Goal: Task Accomplishment & Management: Complete application form

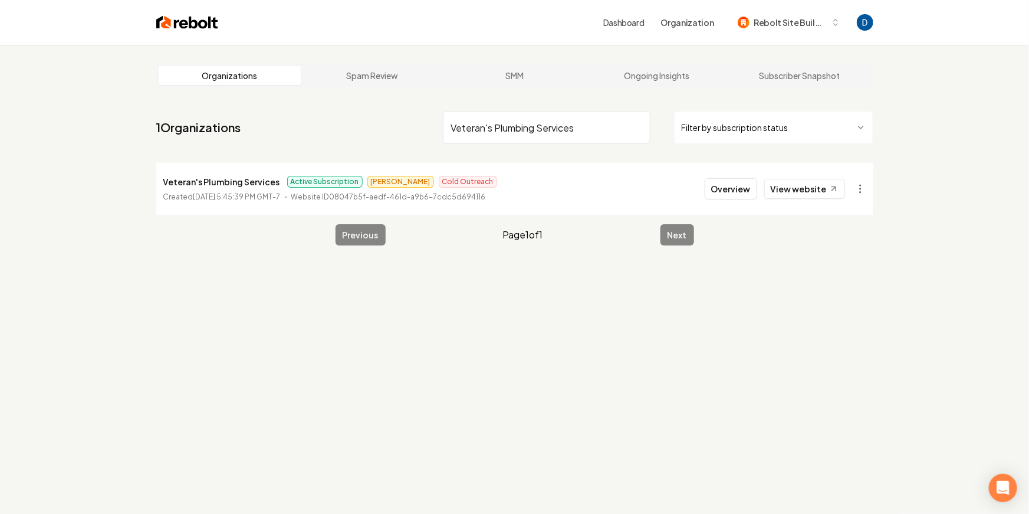
click at [565, 119] on input "Veteran's Plumbing Services" at bounding box center [547, 127] width 208 height 33
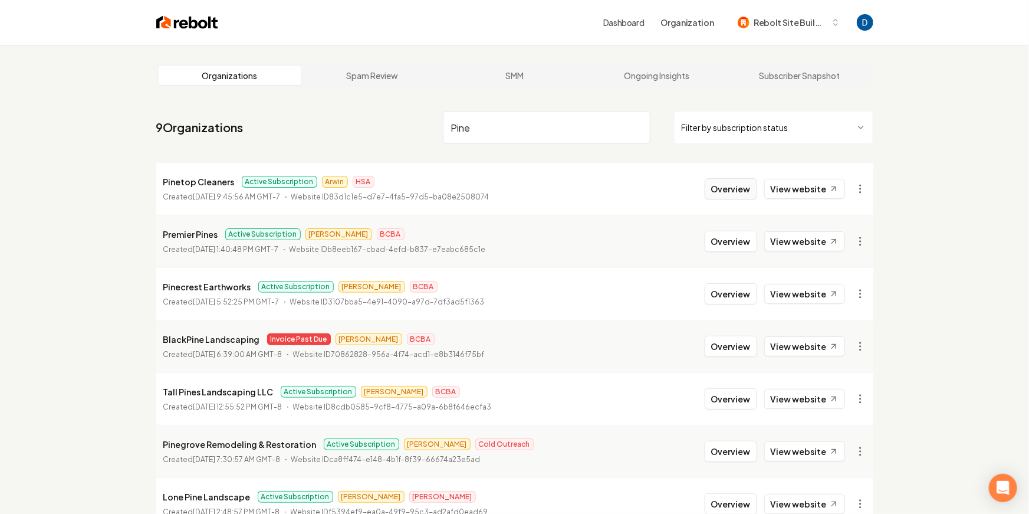
type input "Pine"
click at [721, 188] on button "Overview" at bounding box center [731, 188] width 53 height 21
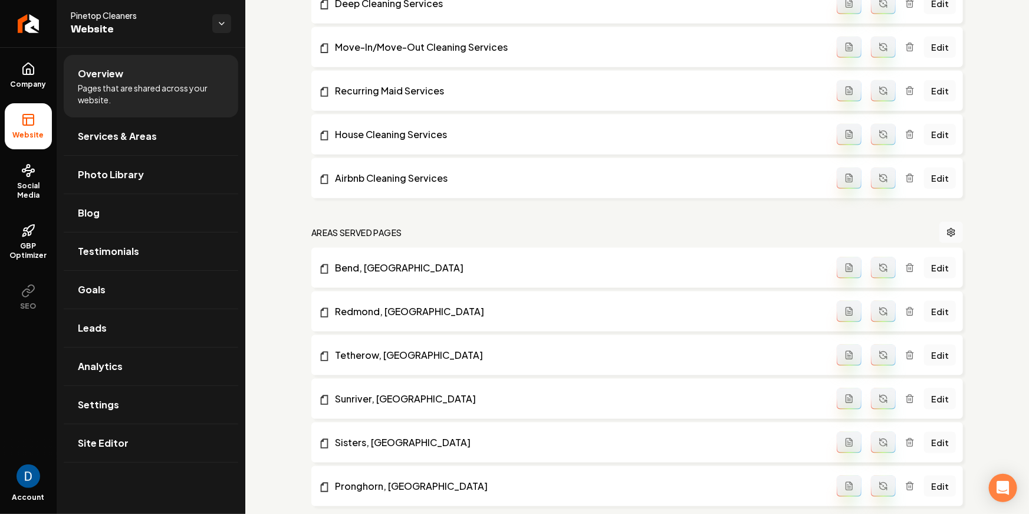
scroll to position [824, 0]
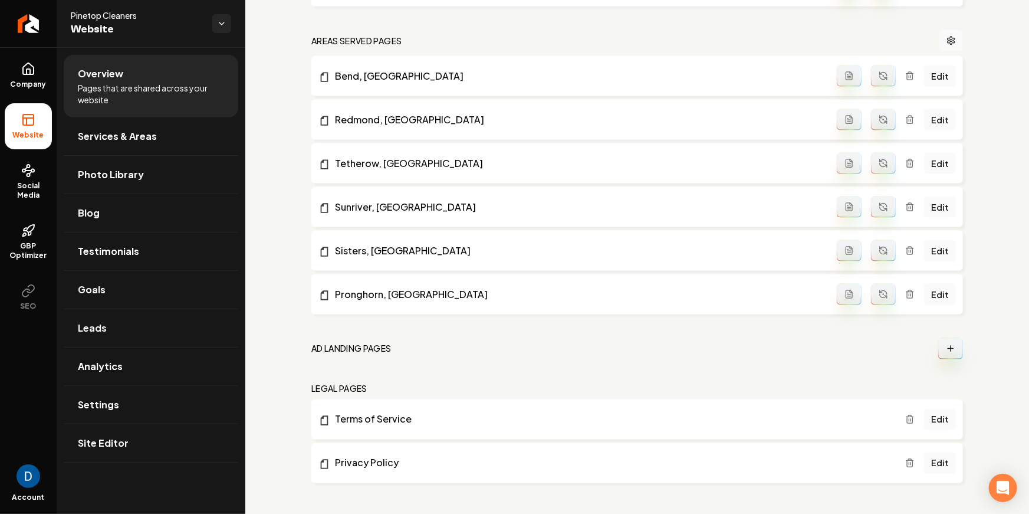
click at [955, 349] on icon "Main content area" at bounding box center [950, 348] width 9 height 9
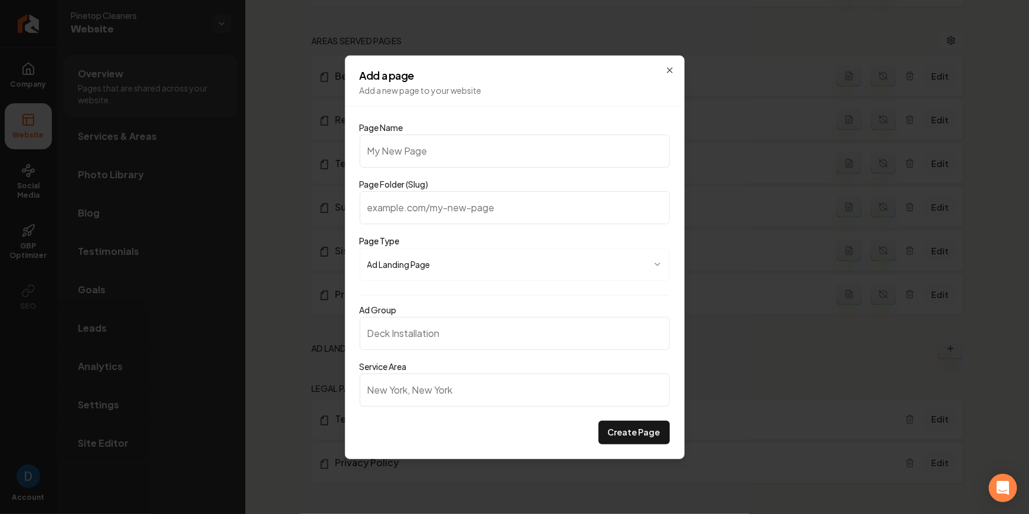
click at [457, 206] on input "Page Folder (Slug)" at bounding box center [515, 207] width 310 height 33
click at [485, 344] on input "Ad Group" at bounding box center [515, 333] width 310 height 33
click at [516, 405] on input "Service Area" at bounding box center [515, 389] width 310 height 33
click at [550, 99] on div "**********" at bounding box center [515, 256] width 340 height 403
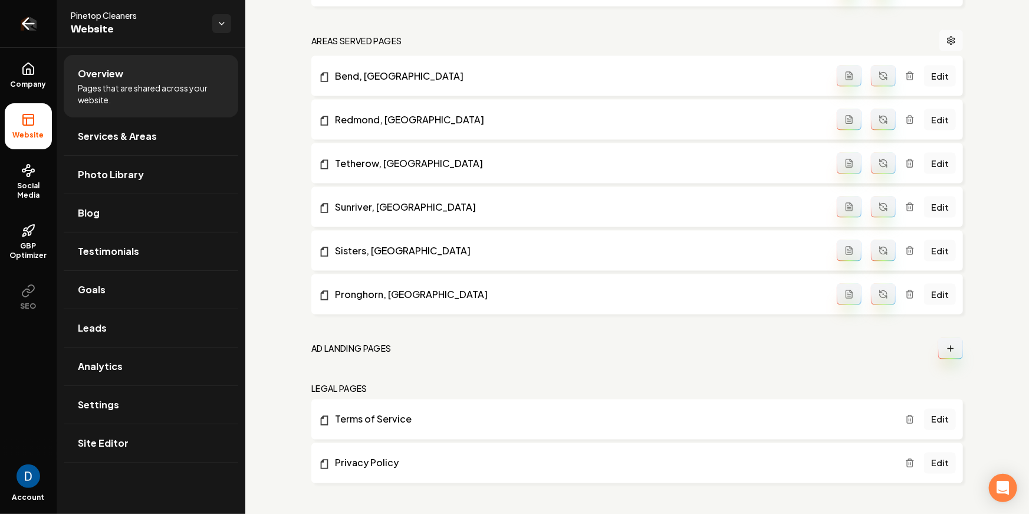
click at [34, 24] on icon "Return to dashboard" at bounding box center [28, 24] width 11 height 0
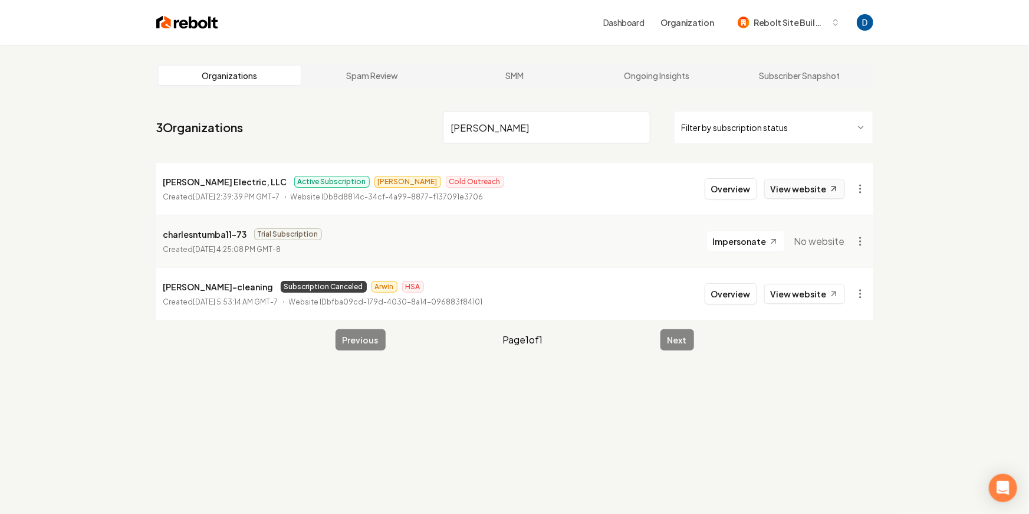
type input "charles"
click at [833, 189] on icon at bounding box center [834, 189] width 4 height 4
click at [739, 193] on button "Overview" at bounding box center [731, 188] width 53 height 21
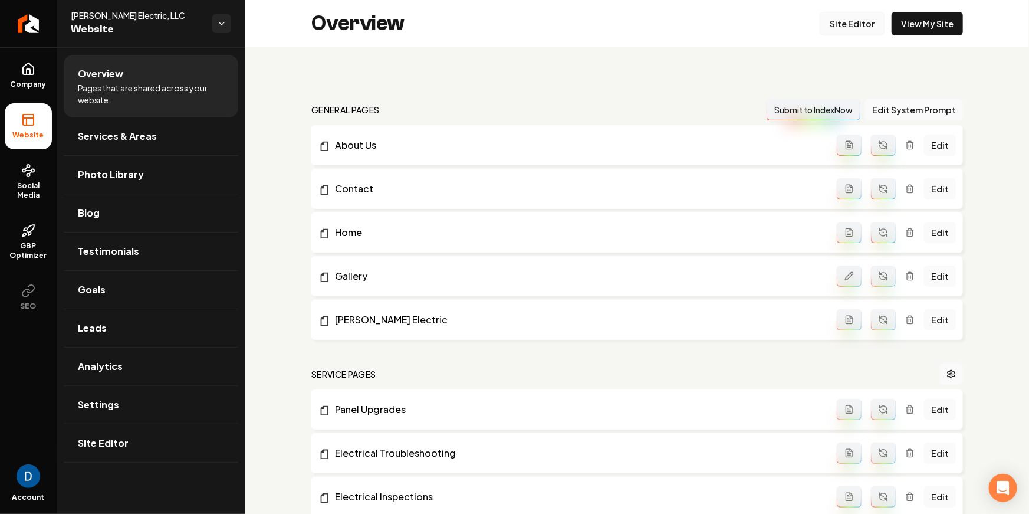
click at [857, 21] on link "Site Editor" at bounding box center [852, 24] width 65 height 24
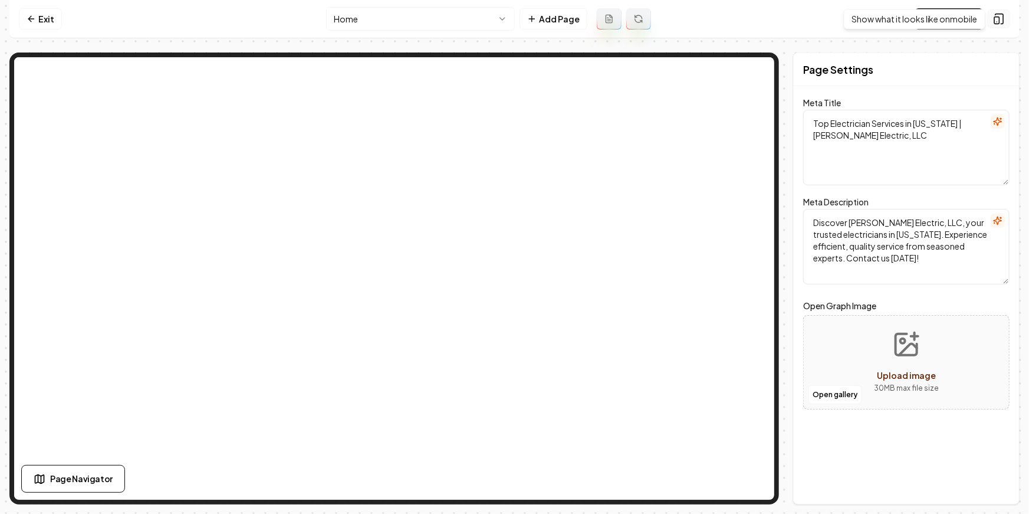
click at [1003, 21] on icon at bounding box center [999, 19] width 12 height 12
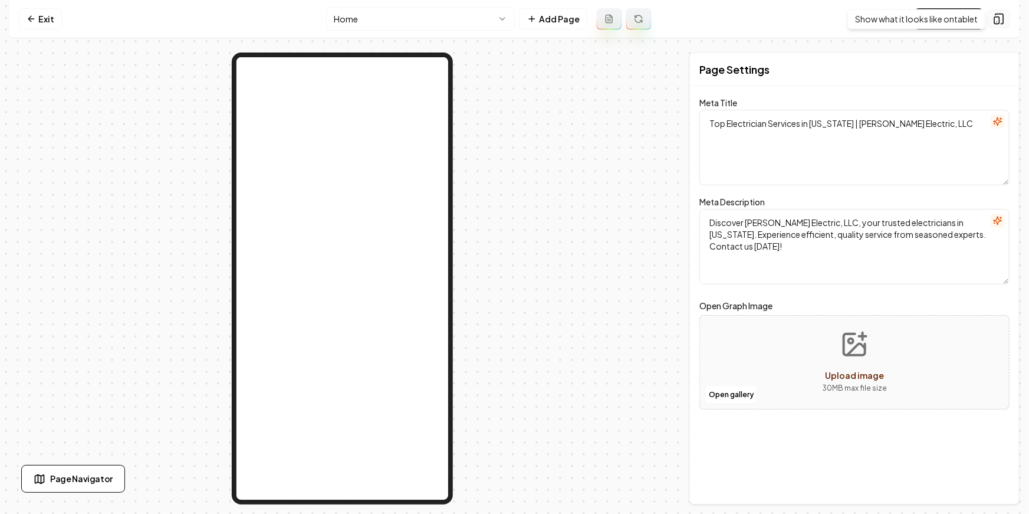
click at [996, 16] on icon at bounding box center [999, 19] width 12 height 12
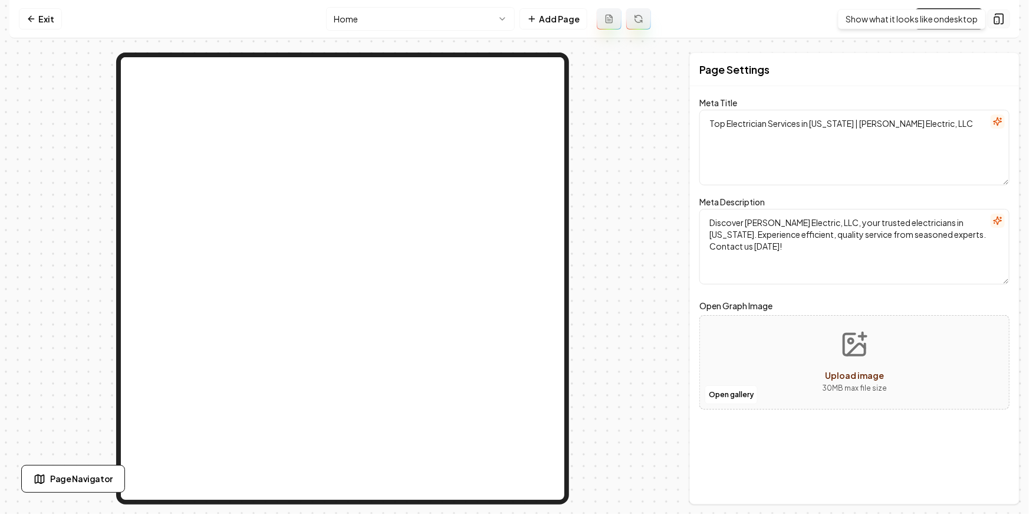
click at [1005, 21] on button at bounding box center [999, 18] width 22 height 19
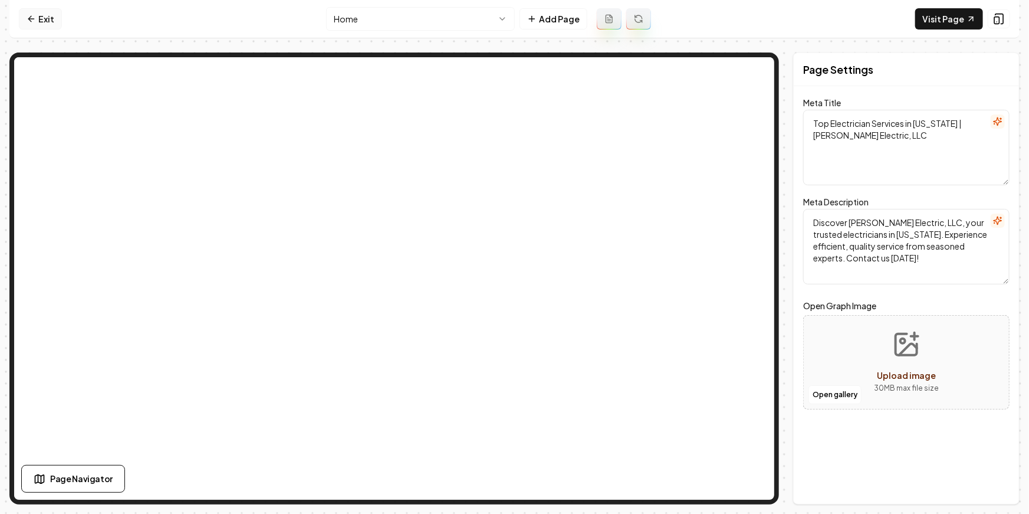
click at [24, 27] on link "Exit" at bounding box center [40, 18] width 43 height 21
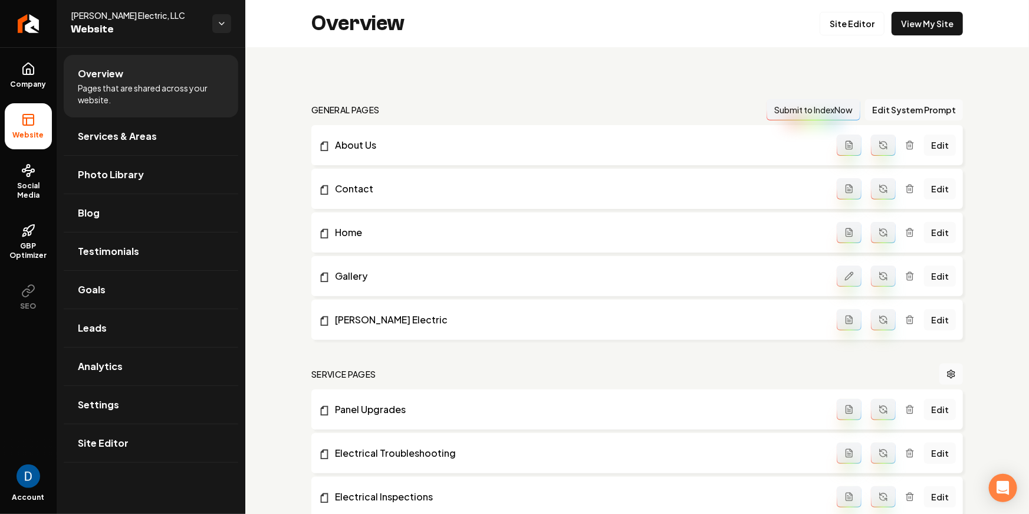
click at [114, 15] on span "Charles R Morton Electric, LLC" at bounding box center [137, 15] width 132 height 12
copy span "Charles R Morton Electric, LLC"
click at [139, 16] on span "Charles R Morton Electric, LLC" at bounding box center [137, 15] width 132 height 12
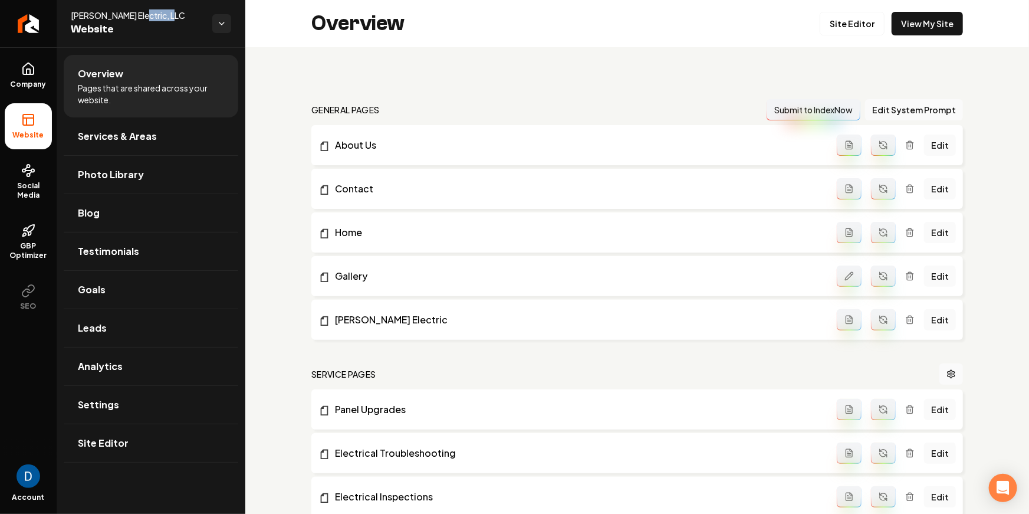
click at [139, 16] on span "Charles R Morton Electric, LLC" at bounding box center [137, 15] width 132 height 12
click at [156, 14] on span "Charles R Morton Electric, LLC" at bounding box center [137, 15] width 132 height 12
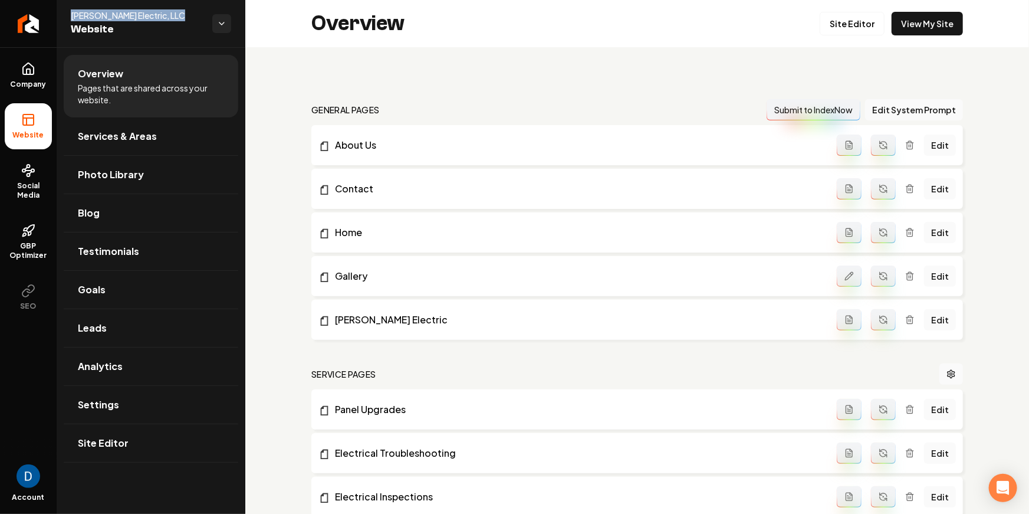
click at [156, 14] on span "Charles R Morton Electric, LLC" at bounding box center [137, 15] width 132 height 12
click at [27, 31] on icon "Return to dashboard" at bounding box center [28, 23] width 19 height 19
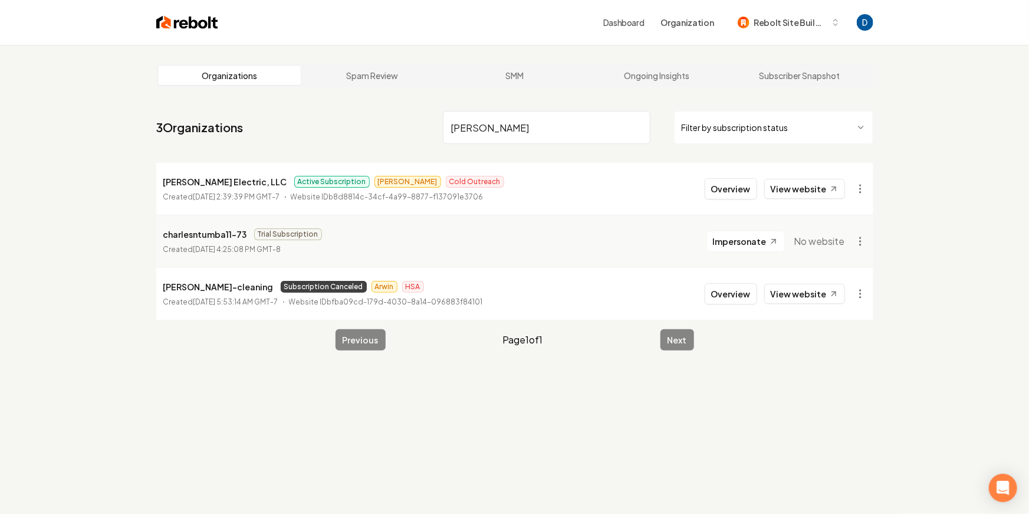
type input "charles"
click at [183, 186] on p "Charles R Morton Electric, LLC" at bounding box center [225, 182] width 124 height 14
click at [206, 182] on p "Charles R Morton Electric, LLC" at bounding box center [225, 182] width 124 height 14
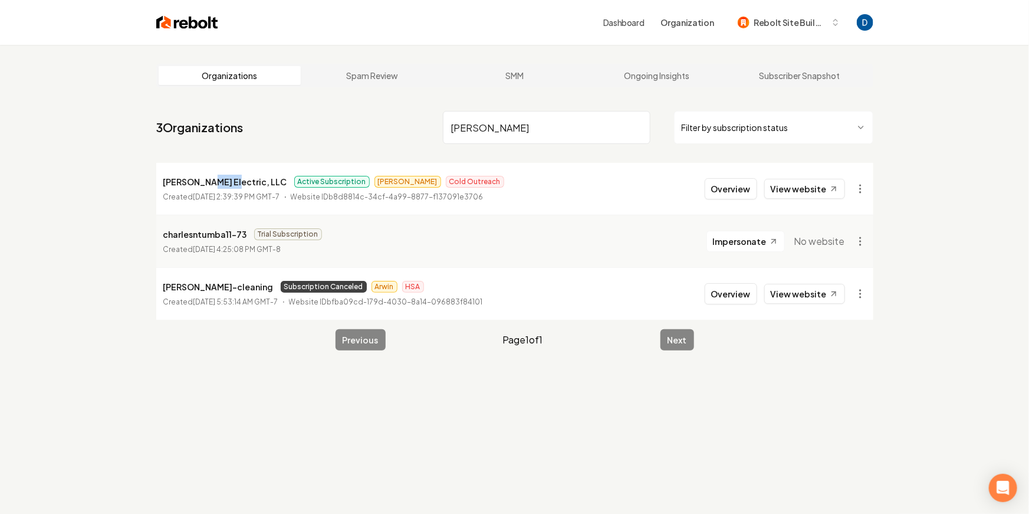
click at [206, 182] on p "Charles R Morton Electric, LLC" at bounding box center [225, 182] width 124 height 14
click at [751, 187] on button "Overview" at bounding box center [731, 188] width 53 height 21
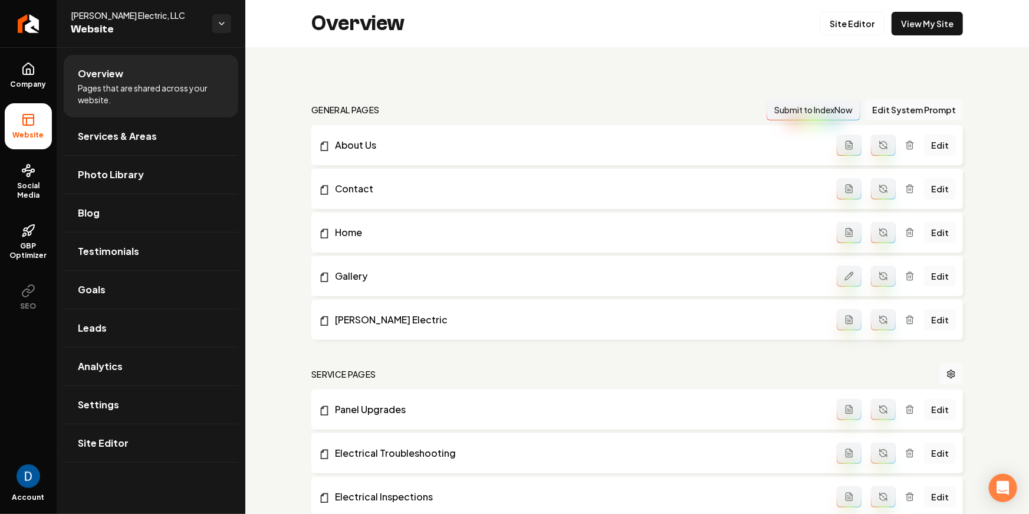
click at [136, 15] on span "Charles R Morton Electric, LLC" at bounding box center [137, 15] width 132 height 12
copy span "Charles R Morton Electric, LLC"
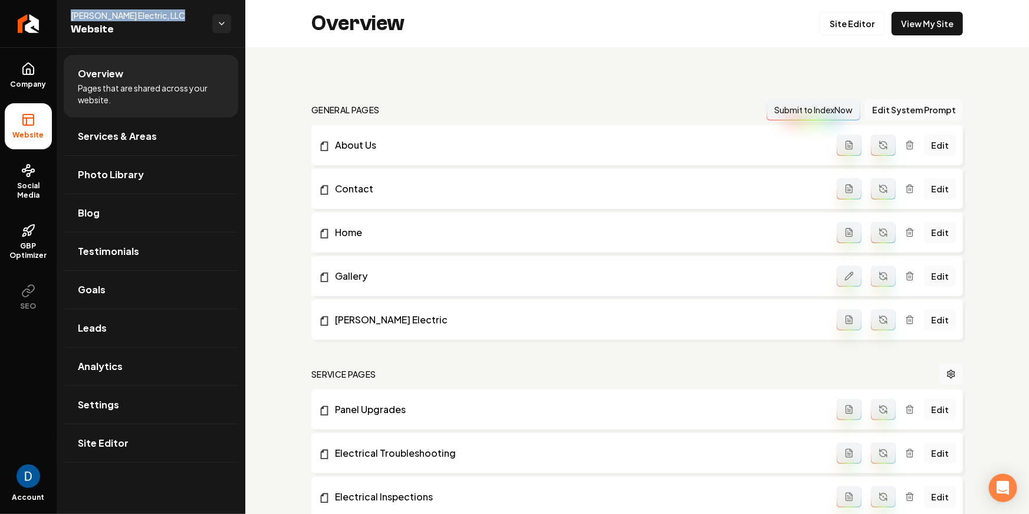
click at [174, 7] on div "Charles R Morton Electric, LLC Website" at bounding box center [151, 23] width 189 height 47
click at [168, 17] on span "Charles R Morton Electric, LLC" at bounding box center [137, 15] width 132 height 12
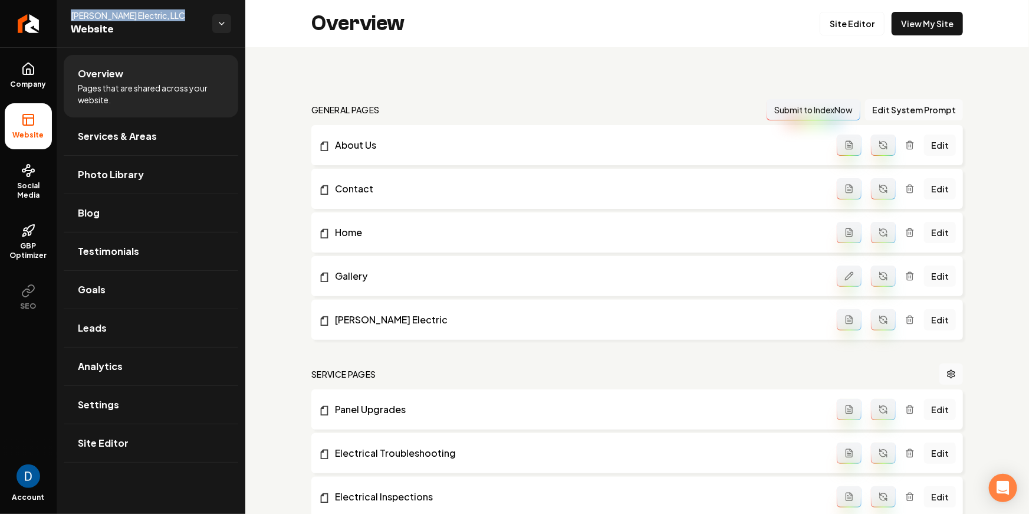
copy span "Charles R Morton Electric, LLC"
click at [17, 19] on link "Return to dashboard" at bounding box center [28, 23] width 57 height 47
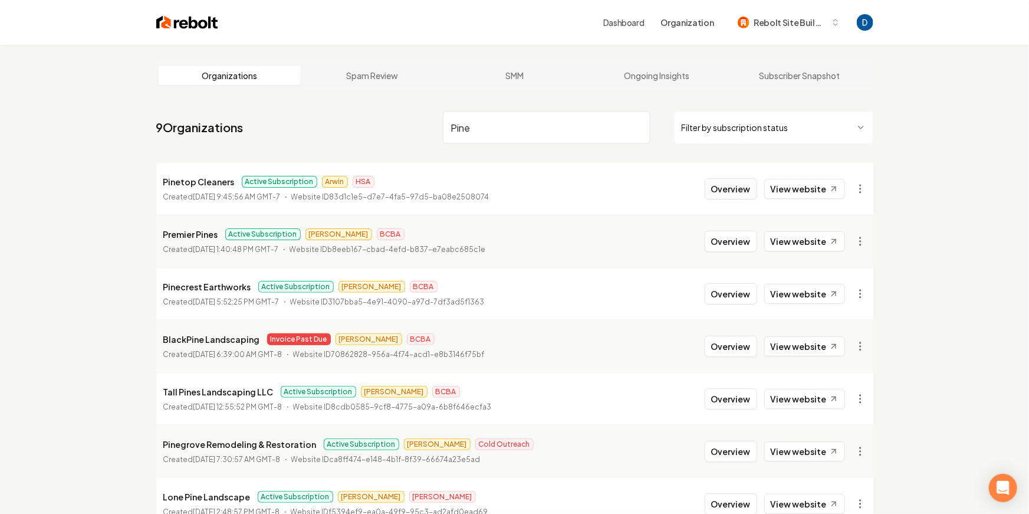
type input "Pine"
click at [755, 186] on button "Overview" at bounding box center [731, 188] width 53 height 21
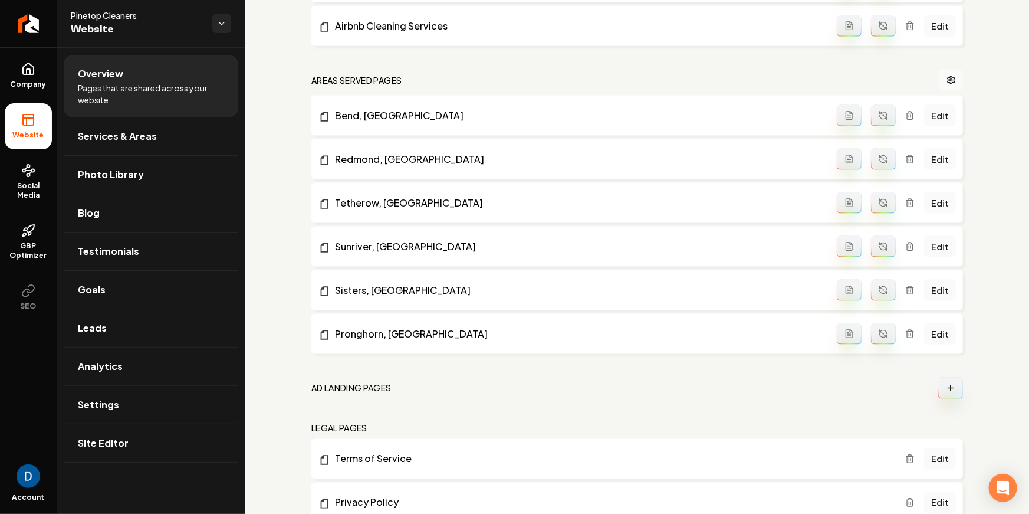
scroll to position [824, 0]
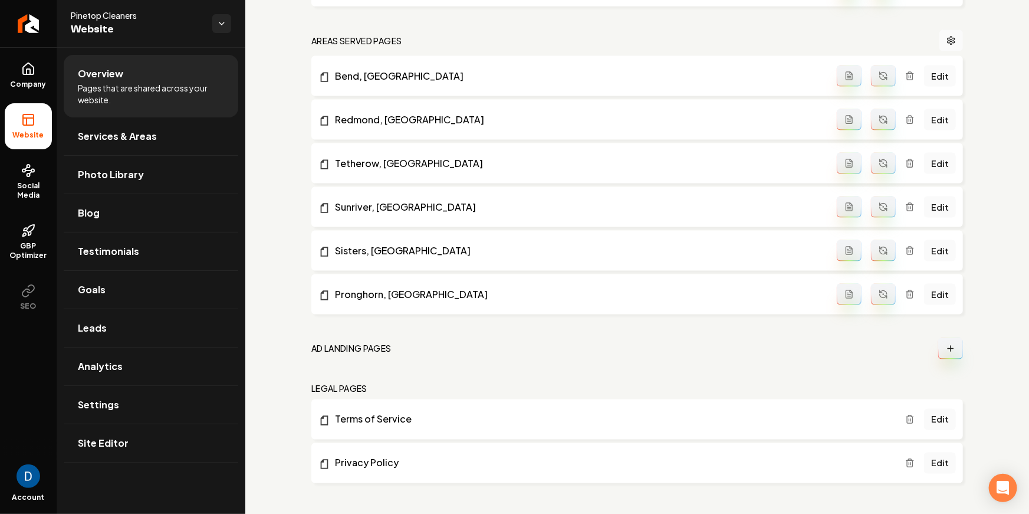
click at [343, 343] on h2 "Ad landing pages" at bounding box center [351, 349] width 80 height 12
click at [344, 343] on h2 "Ad landing pages" at bounding box center [351, 349] width 80 height 12
click at [342, 345] on h2 "Ad landing pages" at bounding box center [351, 349] width 80 height 12
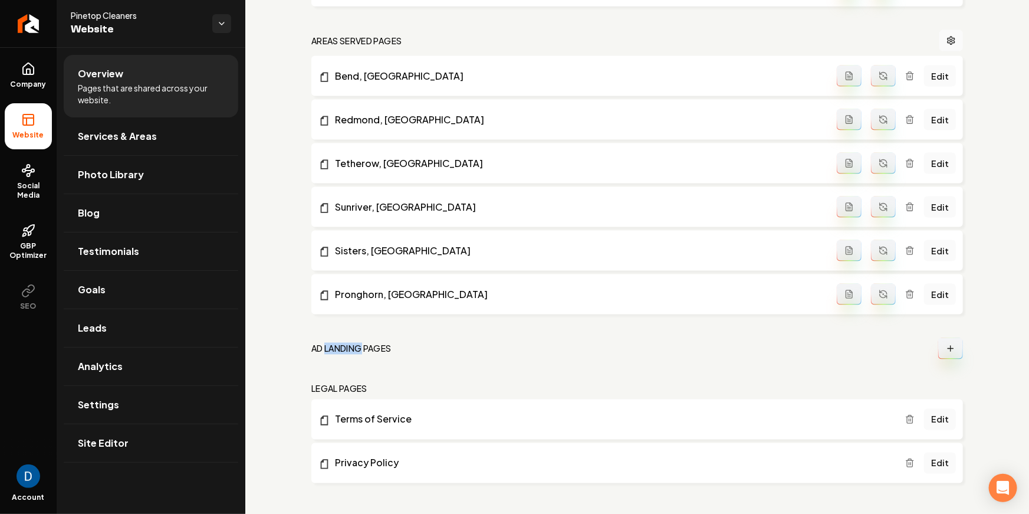
click at [342, 344] on h2 "Ad landing pages" at bounding box center [351, 349] width 80 height 12
click at [952, 339] on button "Main content area" at bounding box center [951, 348] width 25 height 21
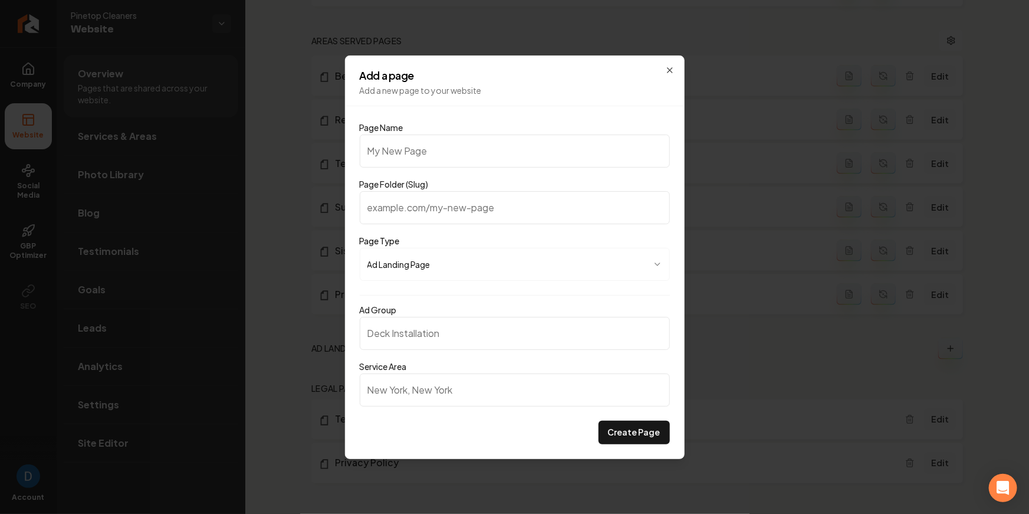
click at [414, 154] on input "Page Name" at bounding box center [515, 150] width 310 height 33
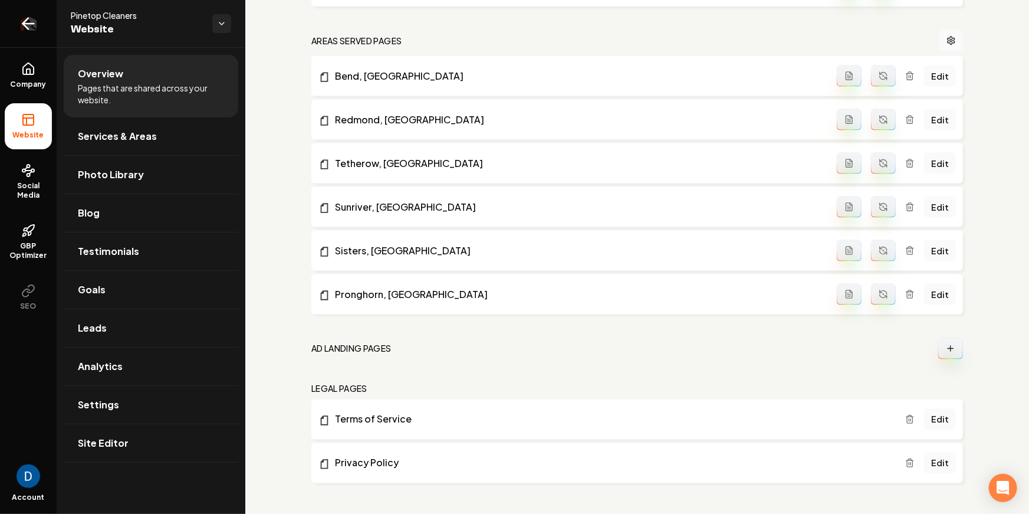
click at [35, 17] on icon "Return to dashboard" at bounding box center [28, 23] width 19 height 19
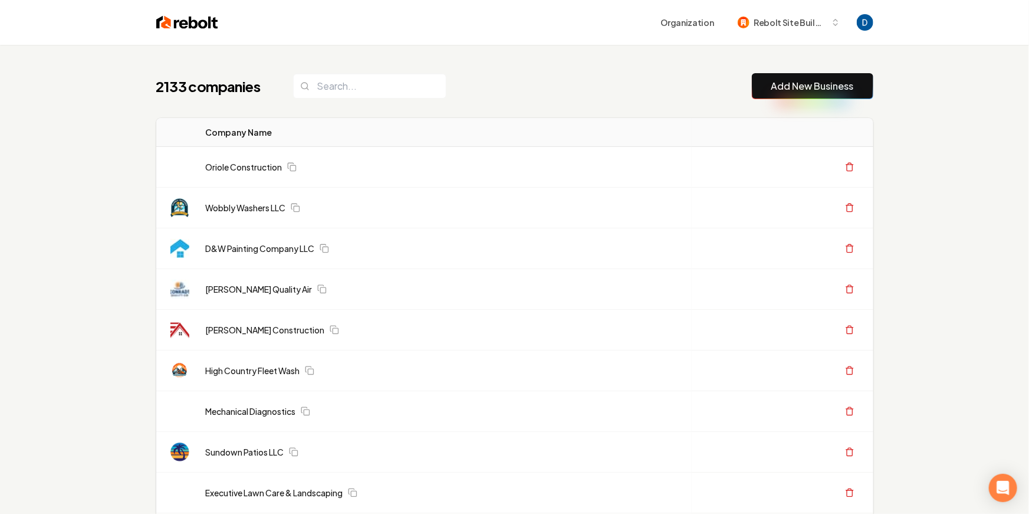
click at [396, 35] on div "Organization Rebolt Site Builder" at bounding box center [514, 22] width 755 height 45
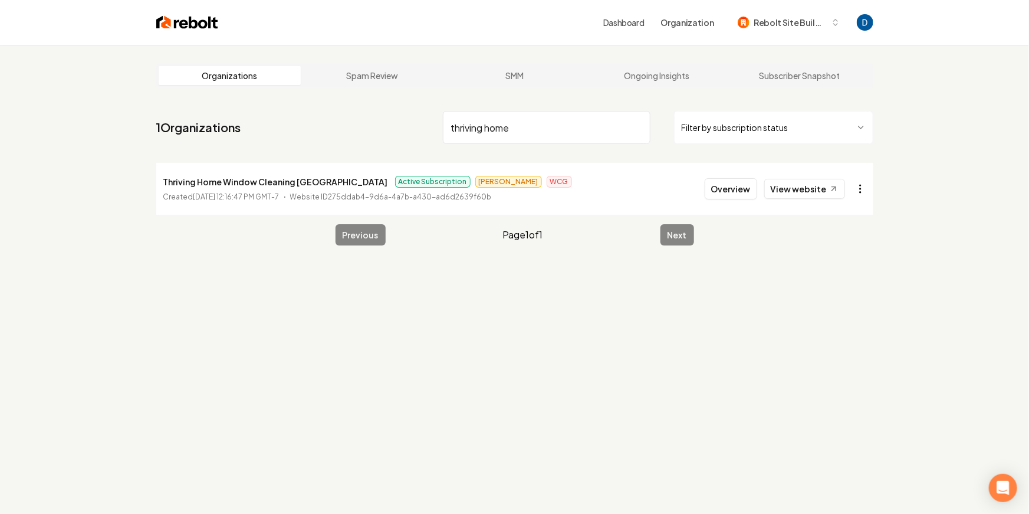
type input "thriving home"
click at [865, 194] on html "Dashboard Organization Rebolt Site Builder Organizations Spam Review SMM Ongoin…" at bounding box center [514, 257] width 1029 height 514
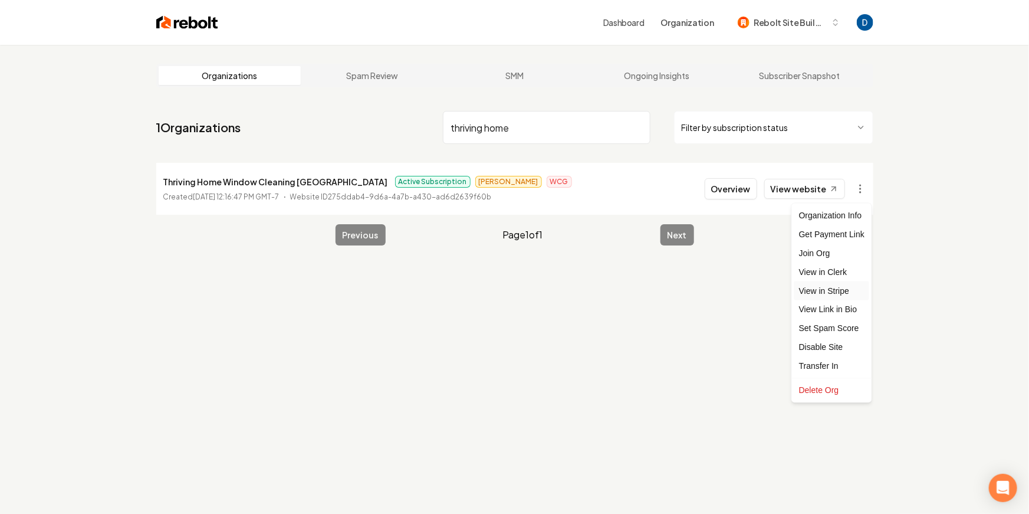
click at [836, 292] on link "View in Stripe" at bounding box center [832, 290] width 75 height 19
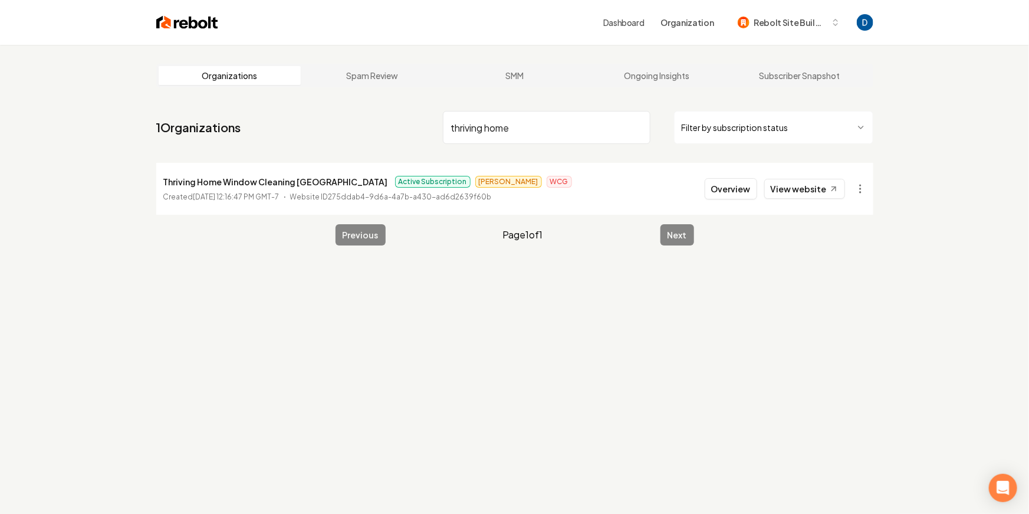
click at [514, 134] on input "thriving home" at bounding box center [547, 127] width 208 height 33
paste input "Top Shelf Cleaner"
type input "Top Shelf Cleaner"
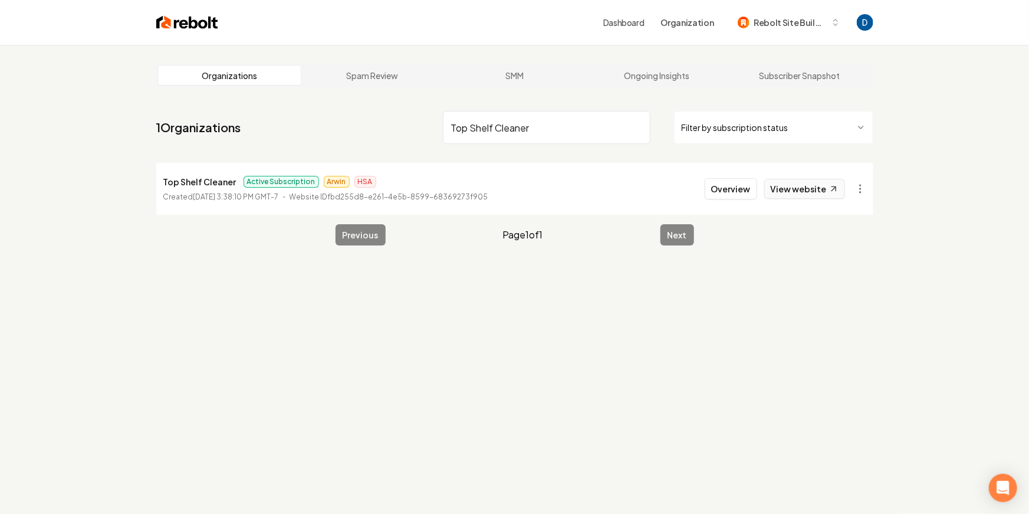
click at [803, 189] on link "View website" at bounding box center [805, 189] width 81 height 20
click at [710, 185] on button "Overview" at bounding box center [731, 188] width 53 height 21
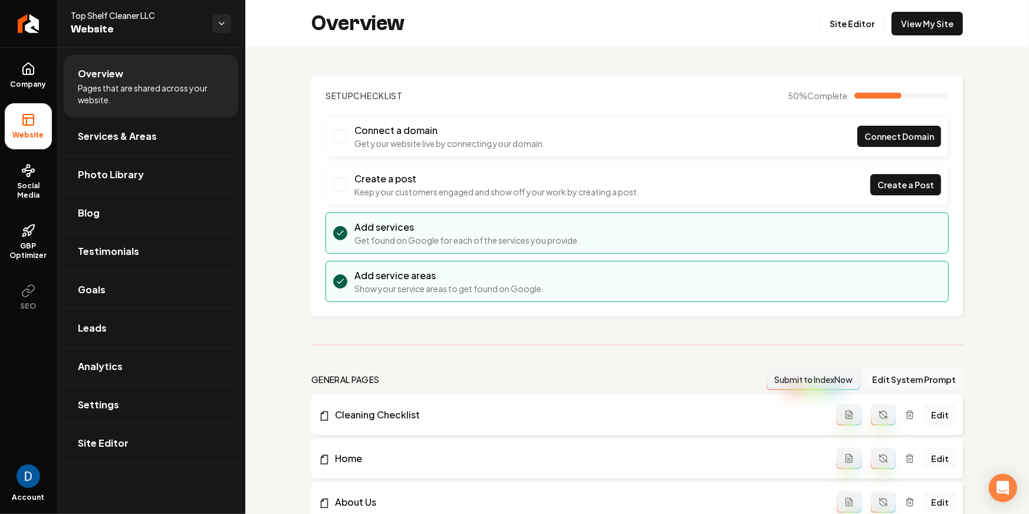
click at [90, 15] on span "Top Shelf Cleaner LLC" at bounding box center [137, 15] width 132 height 12
copy span "Top Shelf Cleaner LLC"
click at [34, 20] on icon "Return to dashboard" at bounding box center [28, 23] width 19 height 19
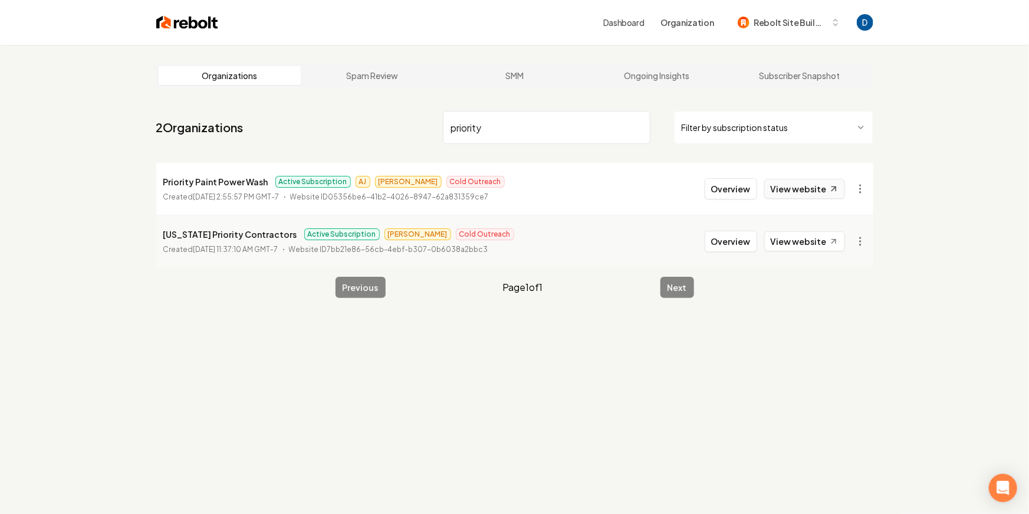
type input "priority"
click at [819, 194] on link "View website" at bounding box center [805, 189] width 81 height 20
click at [509, 127] on input "priority" at bounding box center [547, 127] width 208 height 33
click at [238, 182] on p "Priority Paint Power Wash" at bounding box center [215, 182] width 105 height 14
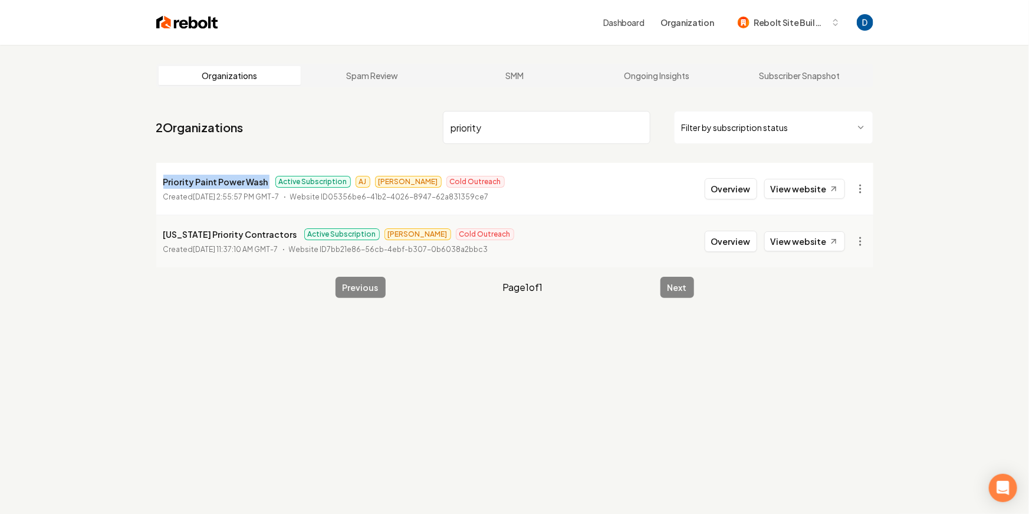
click at [238, 182] on p "Priority Paint Power Wash" at bounding box center [215, 182] width 105 height 14
copy p "Priority Paint Power Wash"
click at [747, 197] on button "Overview" at bounding box center [731, 188] width 53 height 21
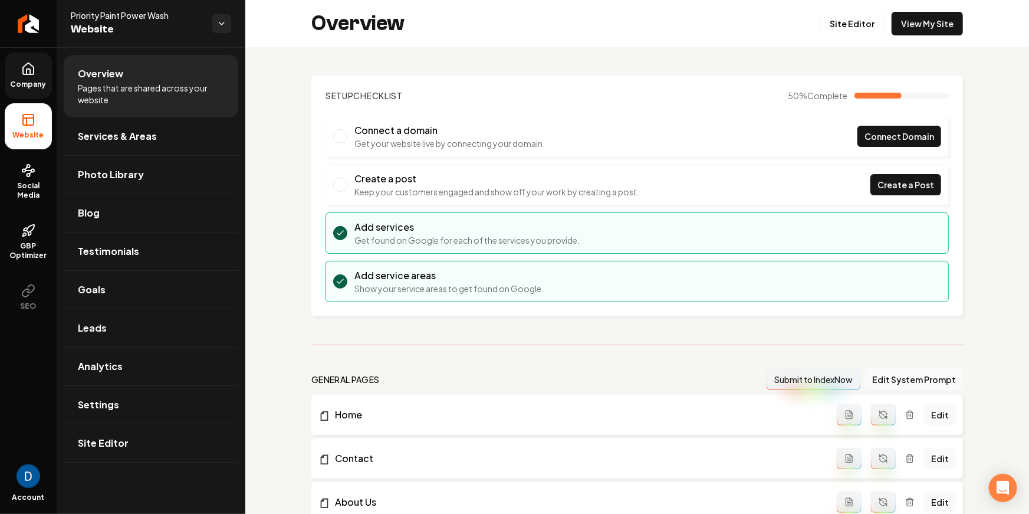
click at [29, 69] on icon at bounding box center [29, 71] width 4 height 5
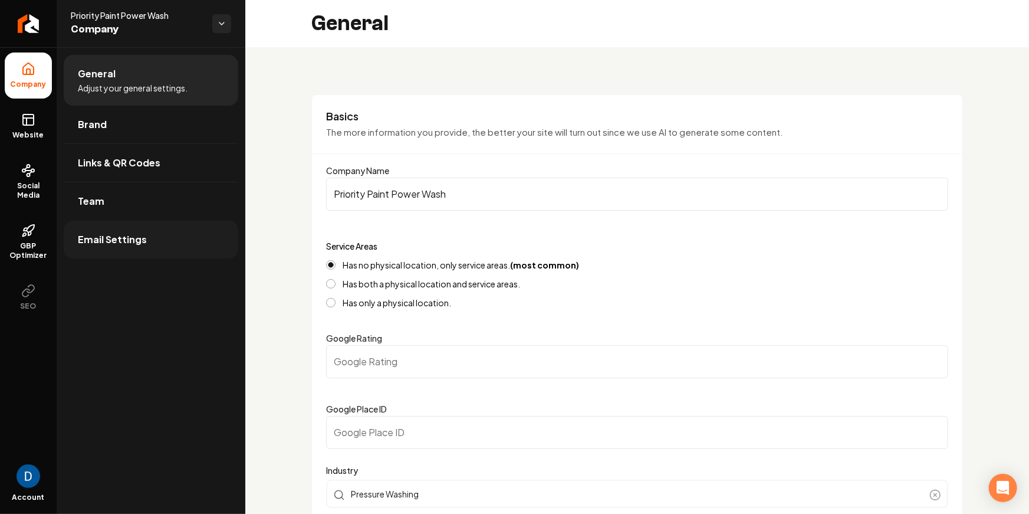
click at [106, 222] on link "Email Settings" at bounding box center [151, 240] width 175 height 38
click at [112, 205] on link "Team" at bounding box center [151, 201] width 175 height 38
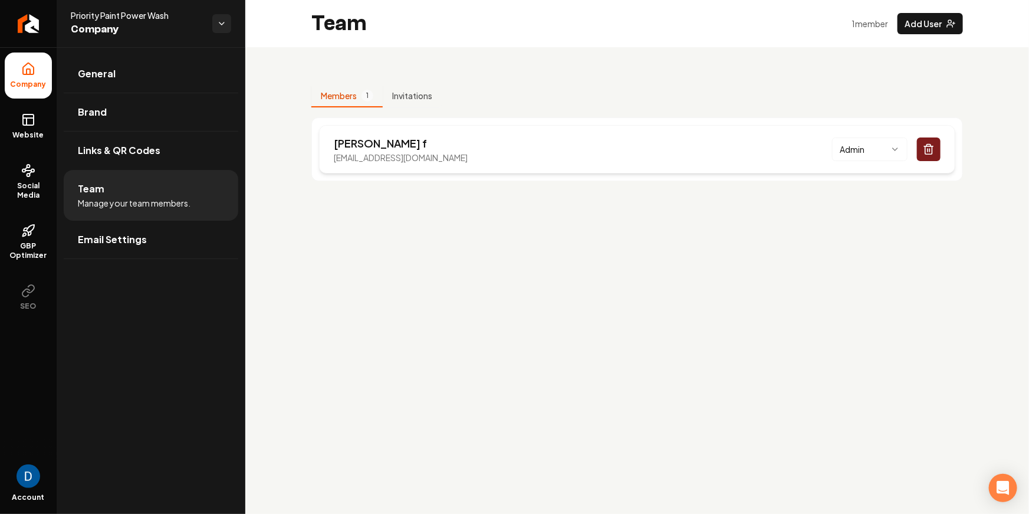
click at [417, 154] on p "email@prioritypaintpowerwash.com" at bounding box center [401, 158] width 134 height 12
copy p "email@prioritypaintpowerwash.com"
click at [446, 158] on p "email@prioritypaintpowerwash.com" at bounding box center [401, 158] width 134 height 12
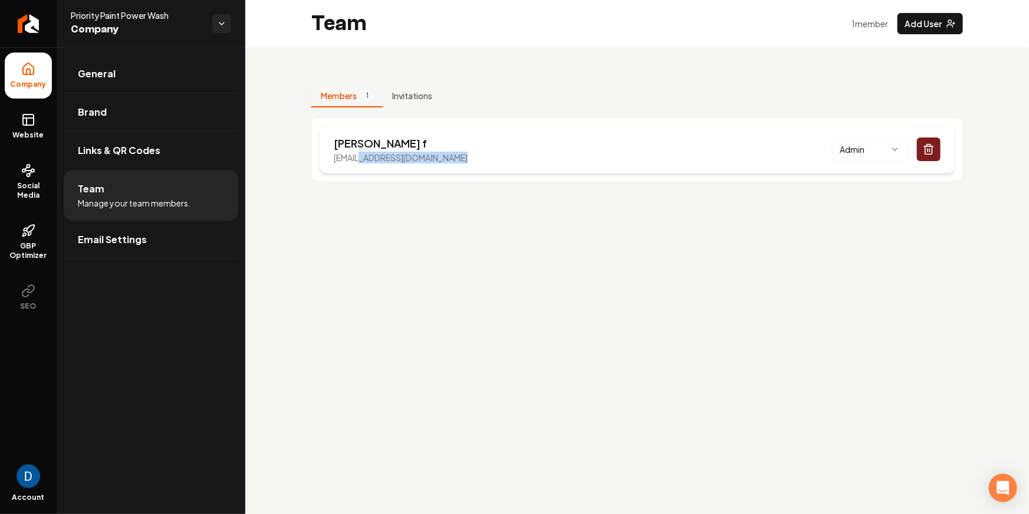
click at [446, 158] on p "email@prioritypaintpowerwash.com" at bounding box center [401, 158] width 134 height 12
click at [363, 158] on p "email@prioritypaintpowerwash.com" at bounding box center [401, 158] width 134 height 12
click at [33, 123] on rect at bounding box center [28, 119] width 11 height 11
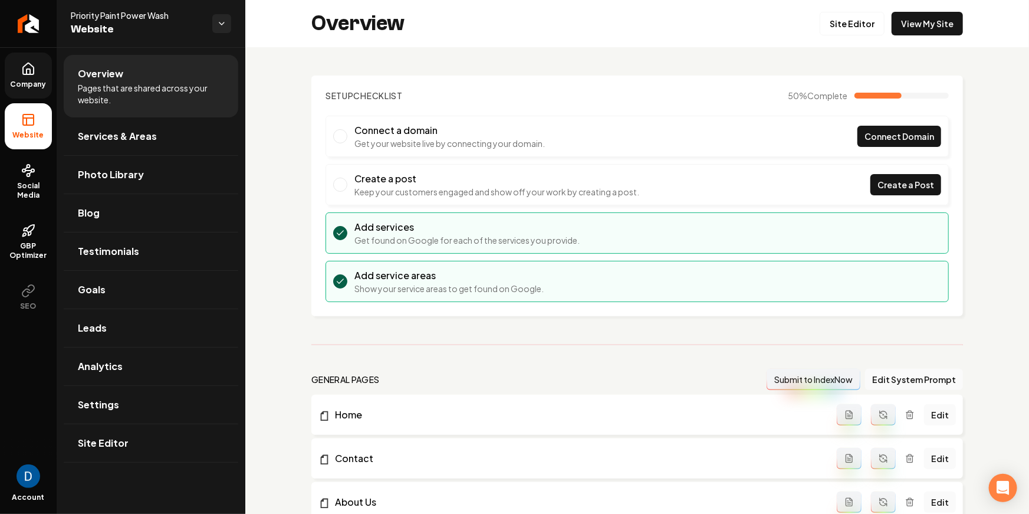
click at [68, 52] on ul "Overview Pages that are shared across your website. Services & Areas Photo Libr…" at bounding box center [151, 258] width 189 height 422
click at [24, 20] on icon "Return to dashboard" at bounding box center [28, 23] width 19 height 19
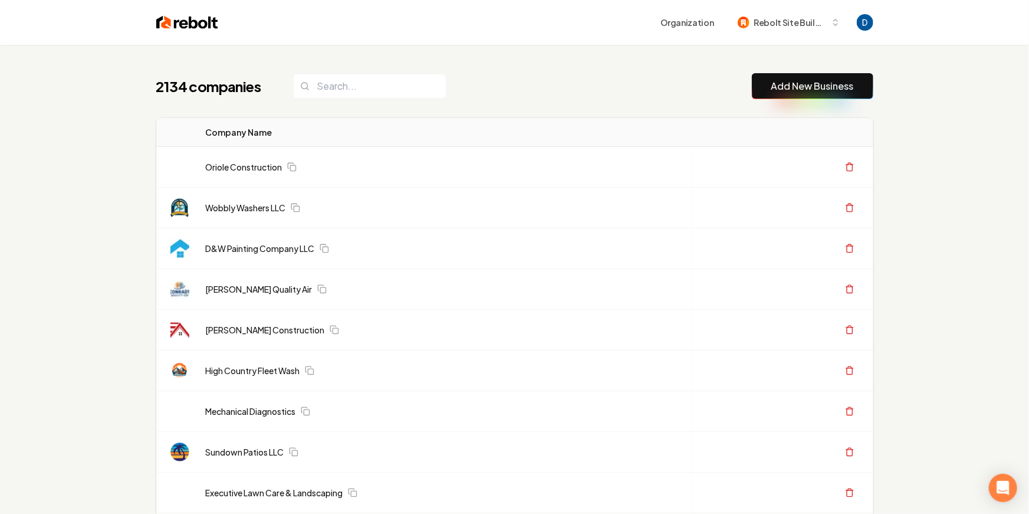
click at [389, 73] on div "2134 companies Add New Business" at bounding box center [514, 86] width 717 height 26
click at [378, 78] on input "search" at bounding box center [369, 86] width 153 height 25
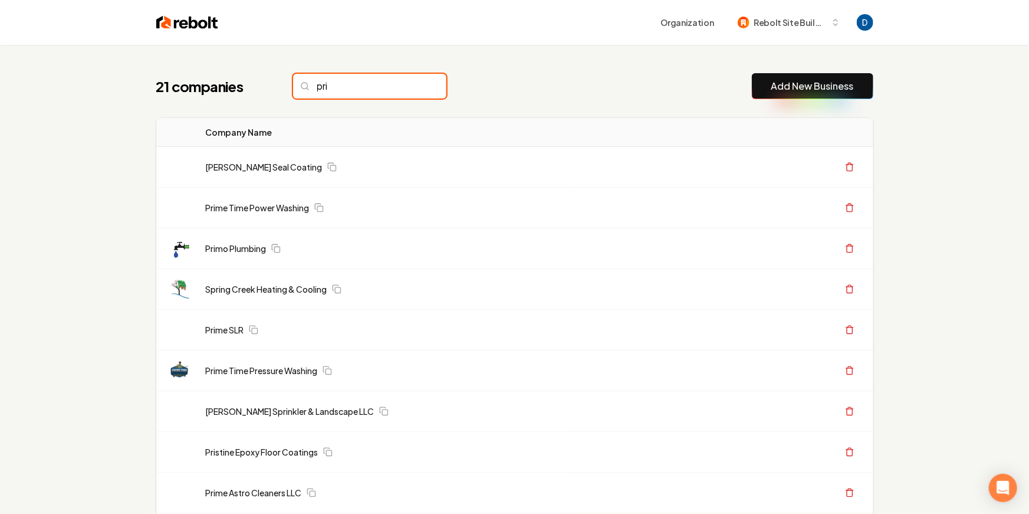
type input "prio"
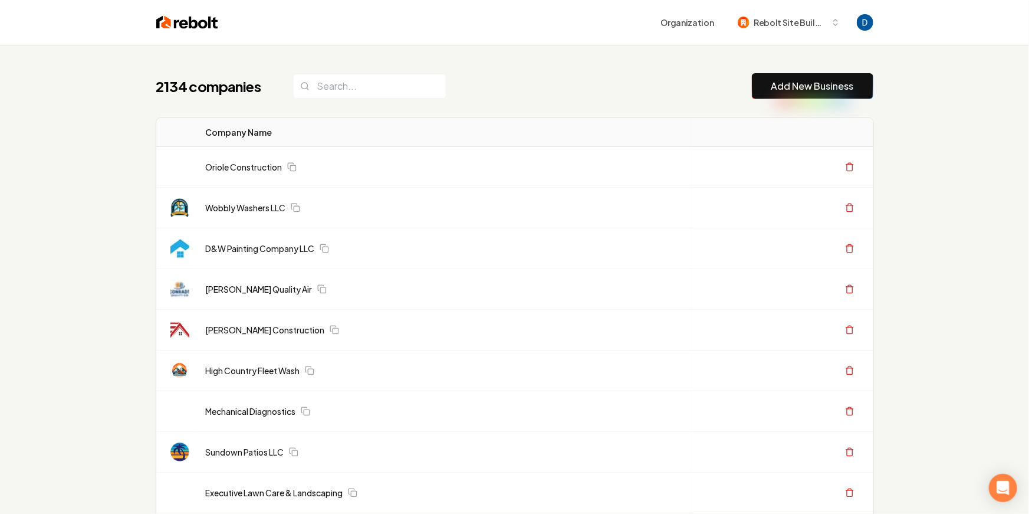
click at [488, 86] on div "2134 companies Add New Business" at bounding box center [514, 86] width 717 height 26
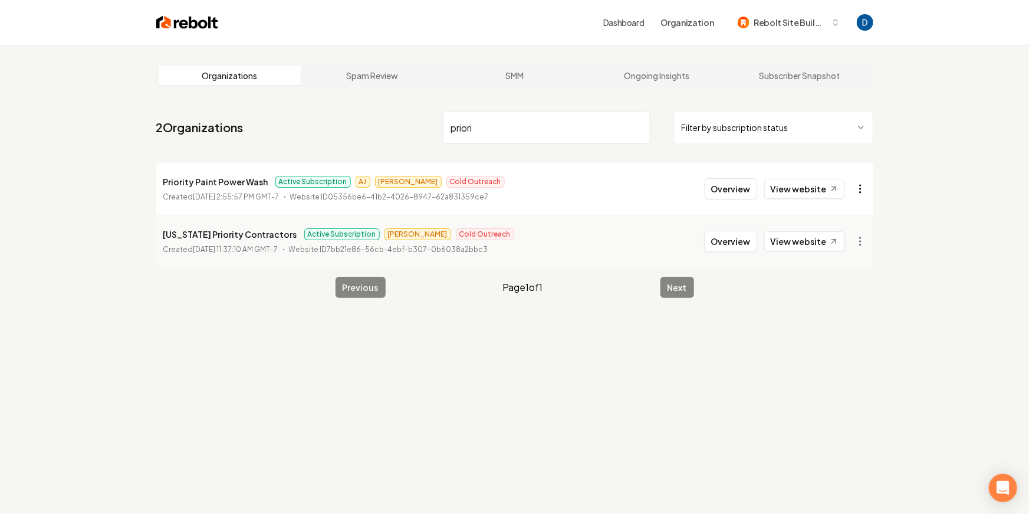
type input "priori"
click at [863, 190] on html "Dashboard Organization Rebolt Site Builder Organizations Spam Review SMM Ongoin…" at bounding box center [514, 257] width 1029 height 514
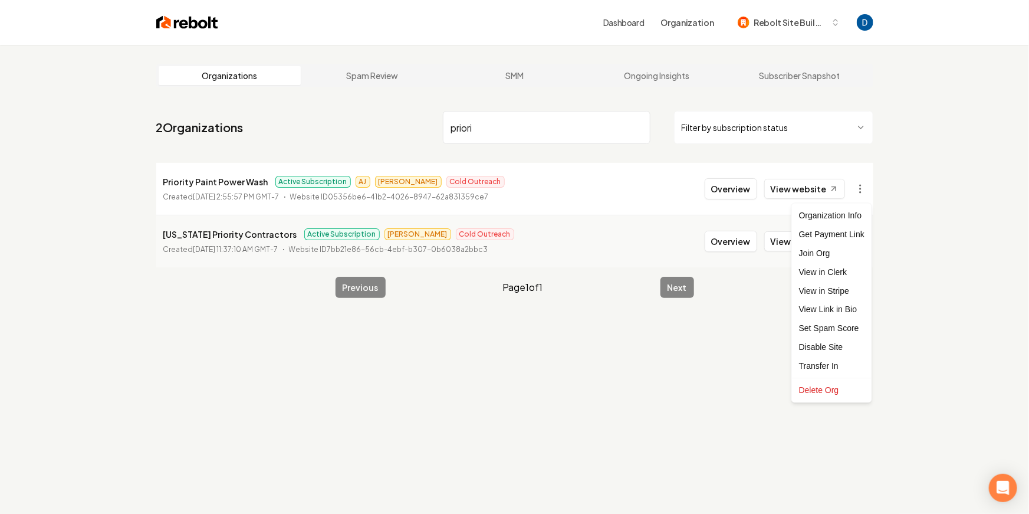
click at [861, 188] on html "Dashboard Organization Rebolt Site Builder Organizations Spam Review SMM Ongoin…" at bounding box center [514, 257] width 1029 height 514
click at [858, 189] on html "Dashboard Organization Rebolt Site Builder Organizations Spam Review SMM Ongoin…" at bounding box center [514, 257] width 1029 height 514
click at [840, 286] on link "View in Stripe" at bounding box center [832, 290] width 75 height 19
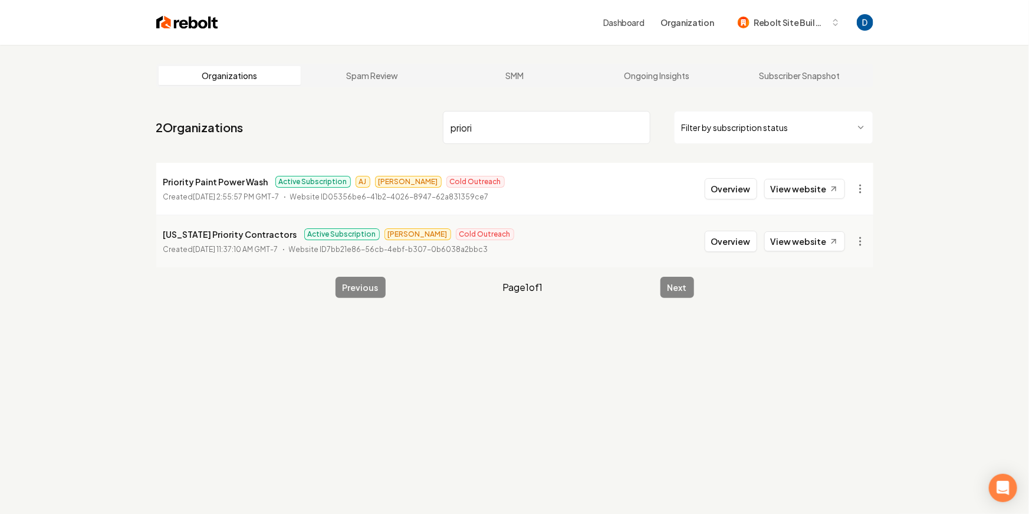
click at [498, 129] on input "priori" at bounding box center [547, 127] width 208 height 33
click at [219, 180] on p "Priority Paint Power Wash" at bounding box center [215, 182] width 105 height 14
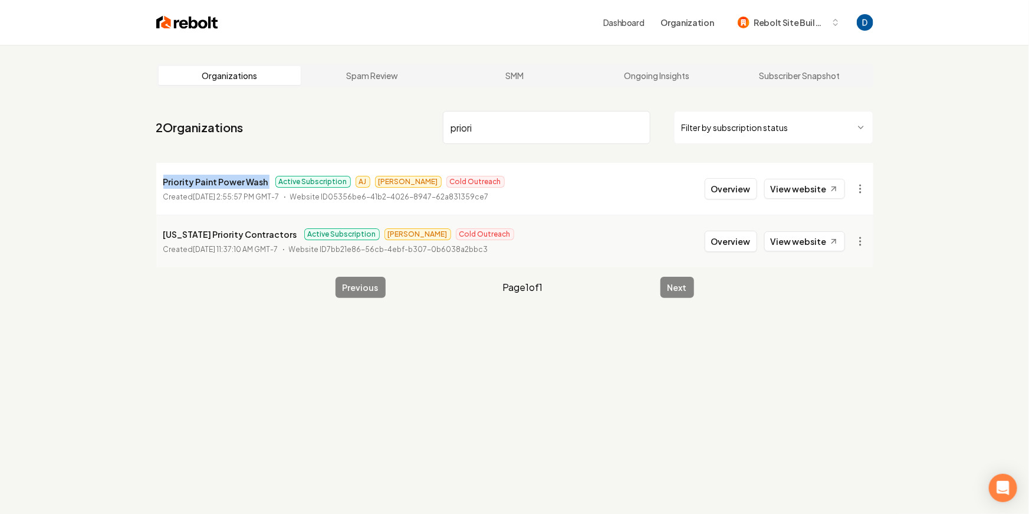
click at [219, 180] on p "Priority Paint Power Wash" at bounding box center [215, 182] width 105 height 14
copy p "Priority Paint Power Wash"
click at [587, 133] on input "priori" at bounding box center [547, 127] width 208 height 33
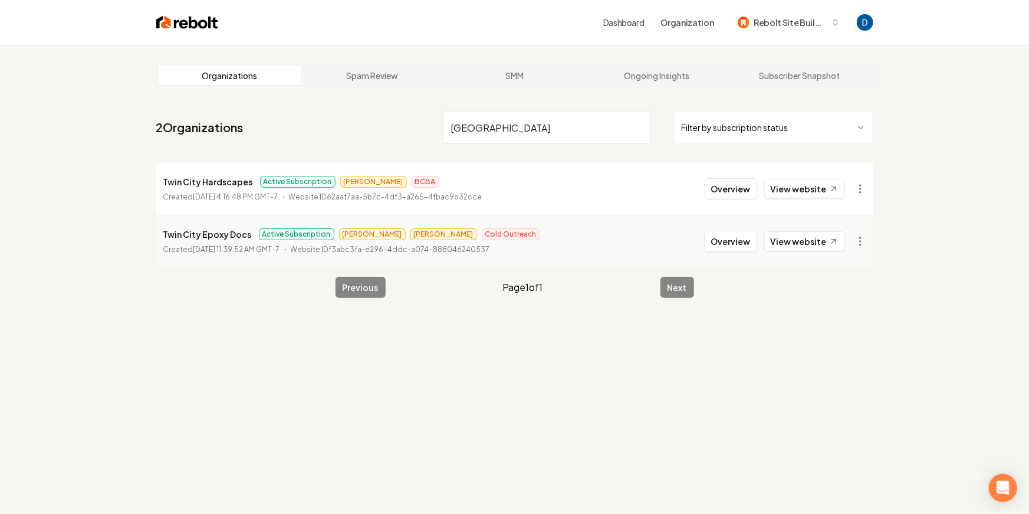
type input "twin city"
click at [737, 252] on li "Twin City Epoxy Docs Active Subscription James Andrew Cold Outreach Created May…" at bounding box center [514, 241] width 717 height 53
click at [740, 245] on button "Overview" at bounding box center [731, 241] width 53 height 21
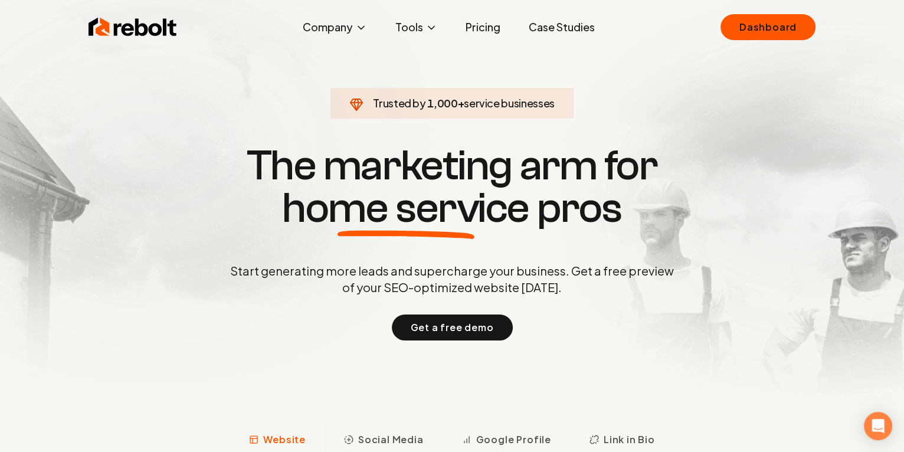
drag, startPoint x: 7, startPoint y: 219, endPoint x: 2, endPoint y: 224, distance: 6.7
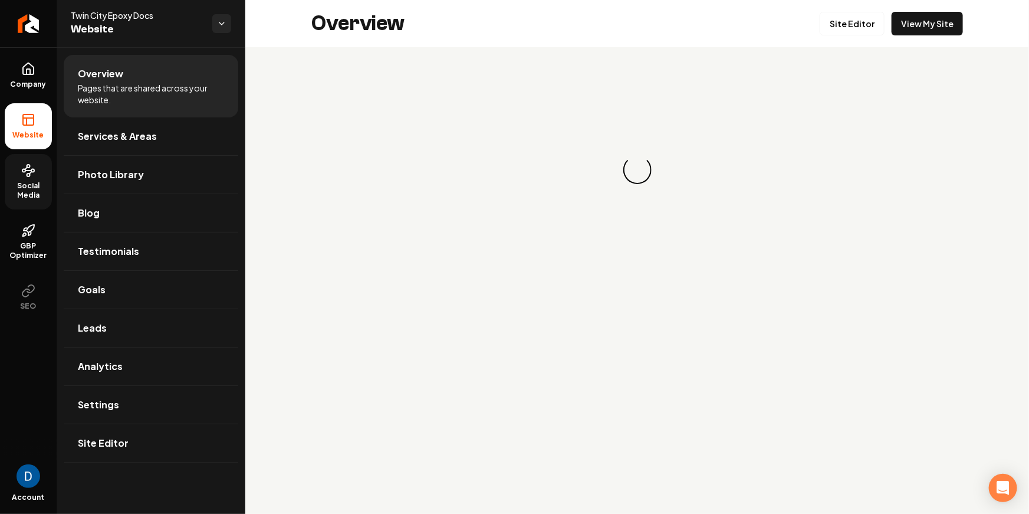
click at [32, 158] on link "Social Media" at bounding box center [28, 181] width 47 height 55
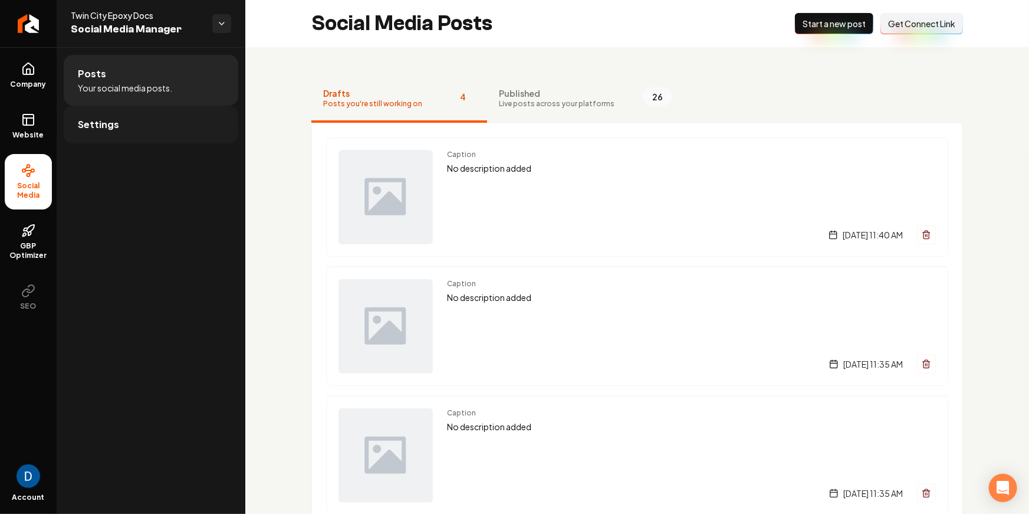
click at [167, 123] on link "Settings" at bounding box center [151, 125] width 175 height 38
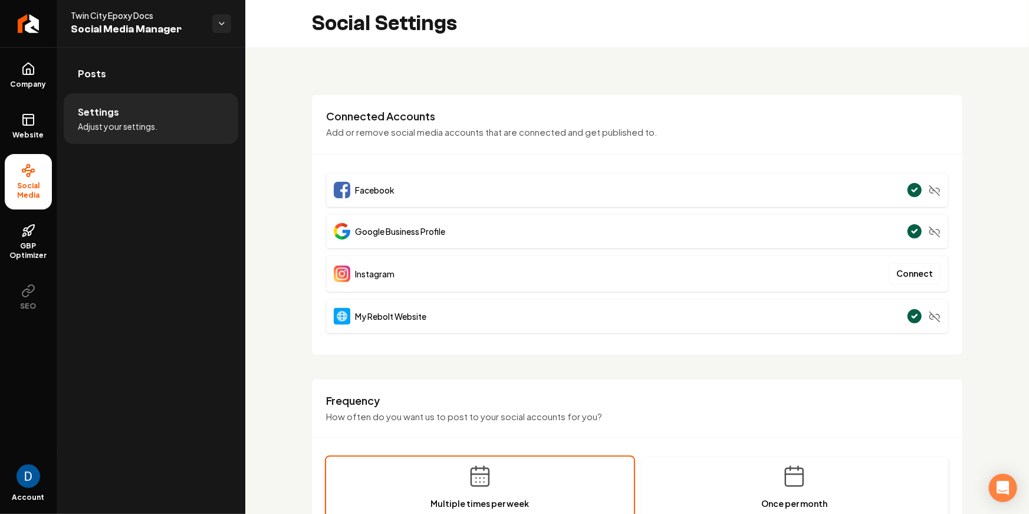
drag, startPoint x: 757, startPoint y: 149, endPoint x: 697, endPoint y: 163, distance: 61.8
click at [756, 147] on div "Connected Accounts Add or remove social media accounts that are connected and g…" at bounding box center [637, 131] width 651 height 45
click at [99, 78] on span "Posts" at bounding box center [92, 74] width 28 height 14
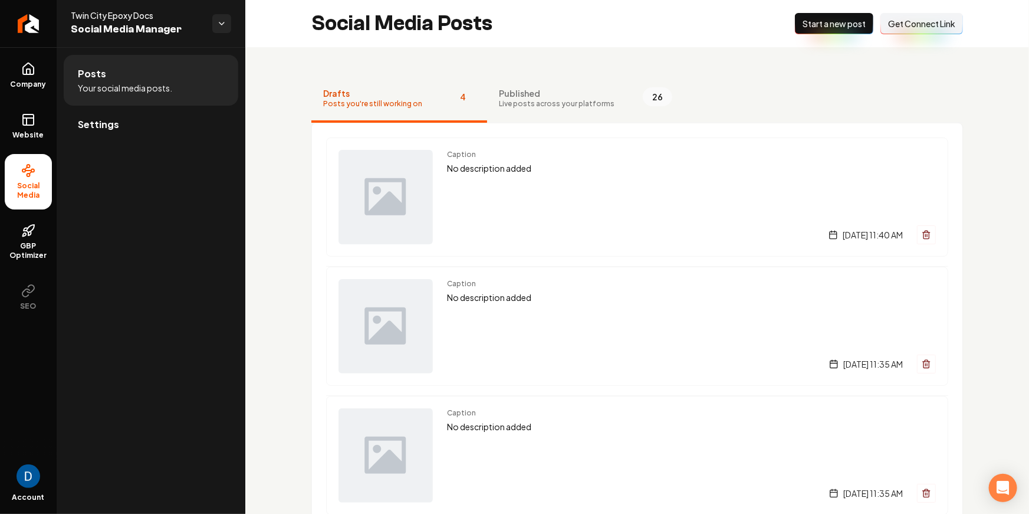
click at [921, 23] on span "Get Connect Link" at bounding box center [921, 24] width 67 height 12
click at [117, 133] on link "Settings" at bounding box center [151, 125] width 175 height 38
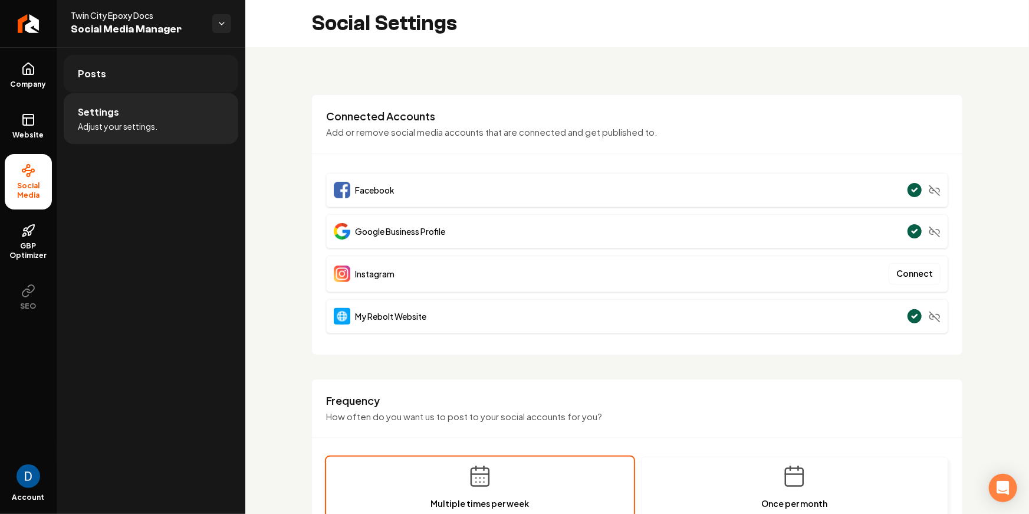
click at [97, 87] on link "Posts" at bounding box center [151, 74] width 175 height 38
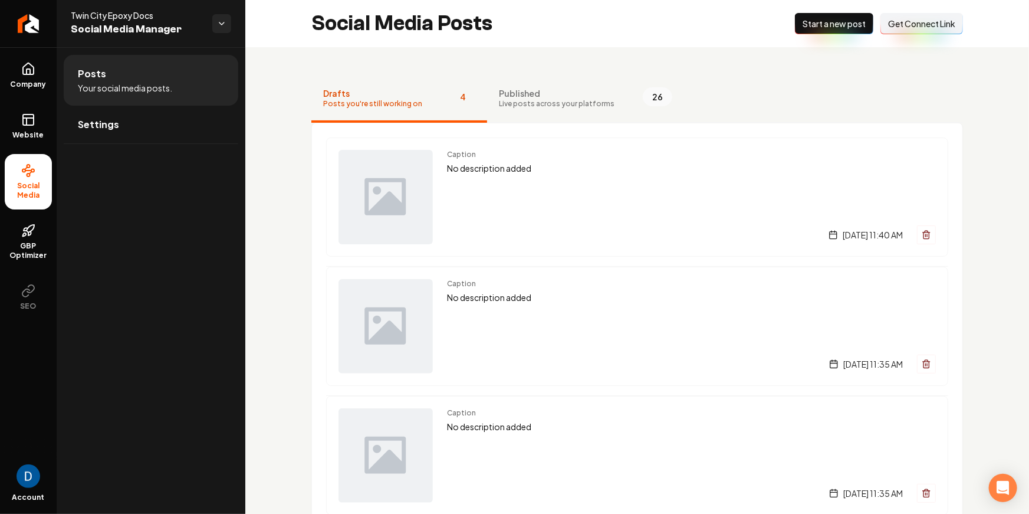
click at [926, 17] on button "Connect Link Get Connect Link" at bounding box center [922, 23] width 83 height 21
click at [930, 25] on span "Get Connect Link" at bounding box center [921, 24] width 67 height 12
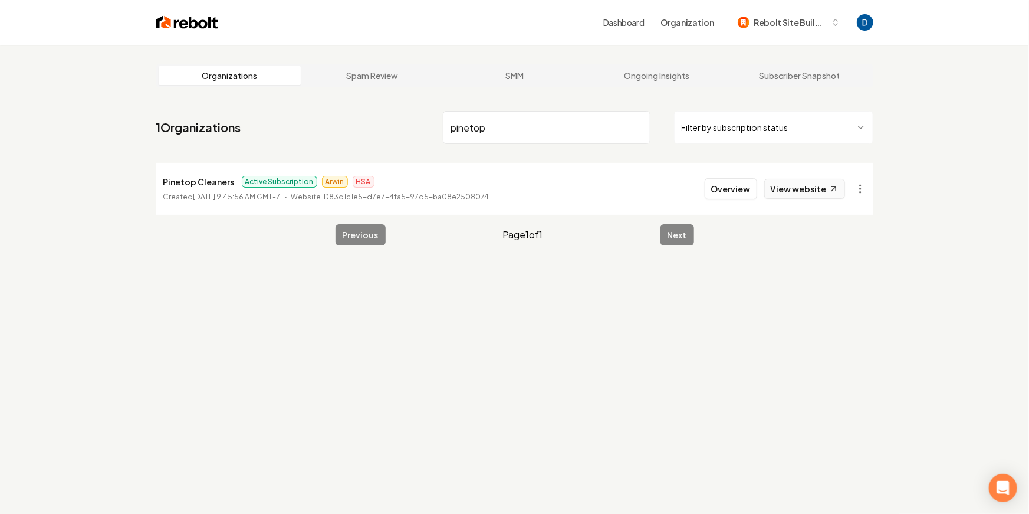
type input "pinetop"
click at [793, 187] on link "View website" at bounding box center [805, 189] width 81 height 20
click at [717, 189] on button "Overview" at bounding box center [731, 188] width 53 height 21
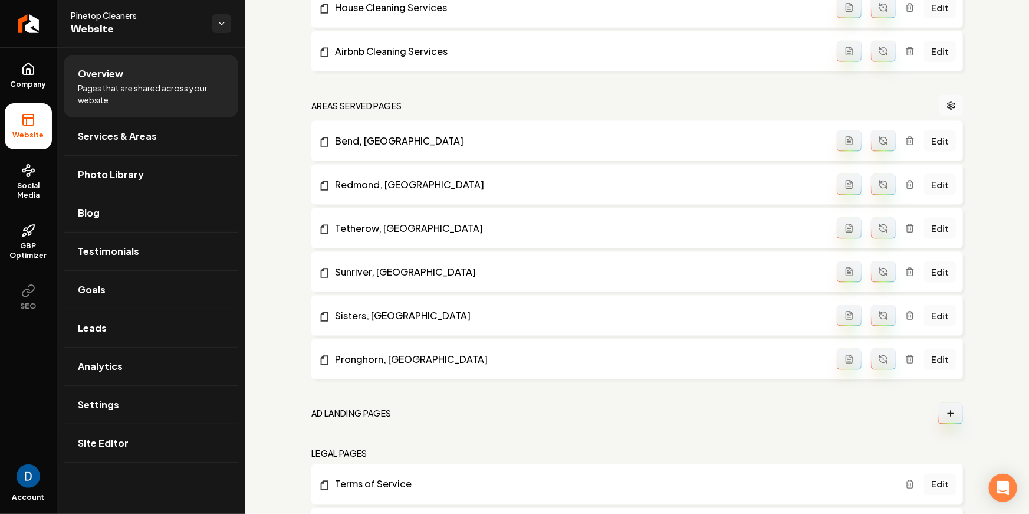
scroll to position [824, 0]
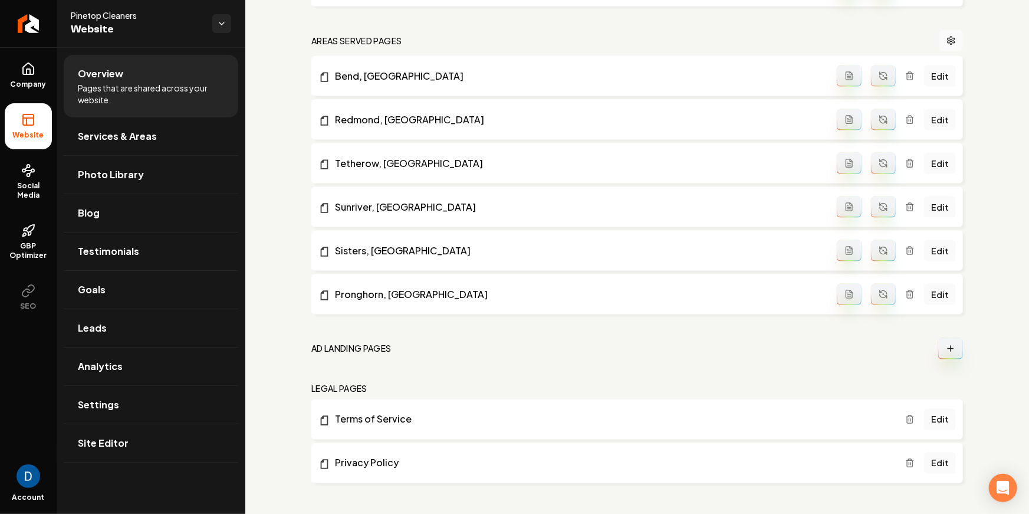
click at [954, 338] on button "Main content area" at bounding box center [951, 348] width 25 height 21
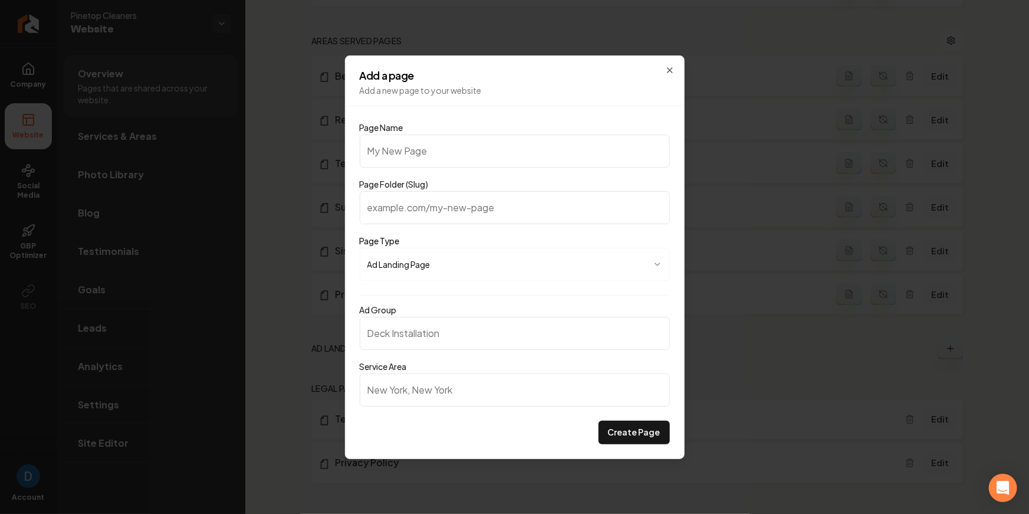
paste input "magnet"
type input "magnet"
click at [485, 263] on body "Company Website Social Media GBP Optimizer SEO Account Pinetop Cleaners Website…" at bounding box center [514, 257] width 1029 height 514
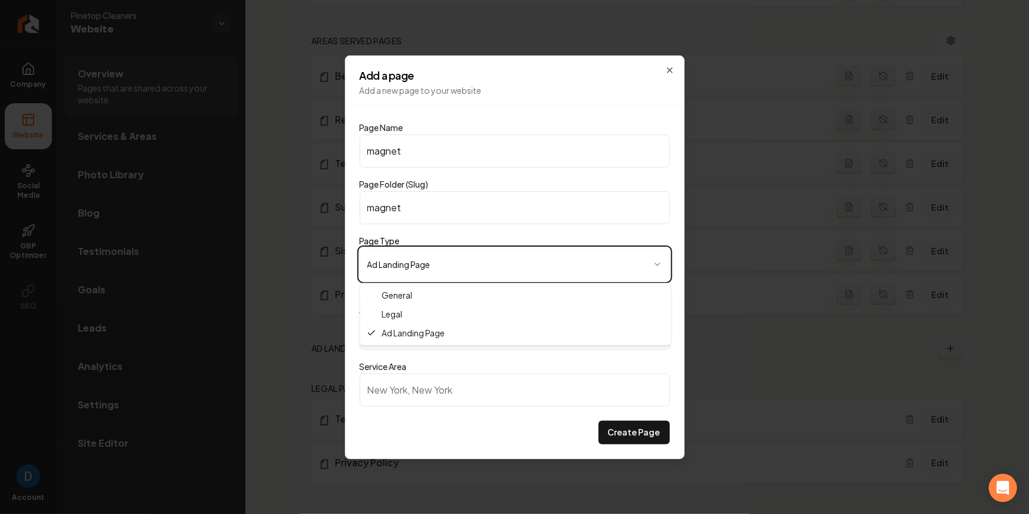
click at [485, 263] on body "Company Website Social Media GBP Optimizer SEO Account Pinetop Cleaners Website…" at bounding box center [514, 257] width 1029 height 514
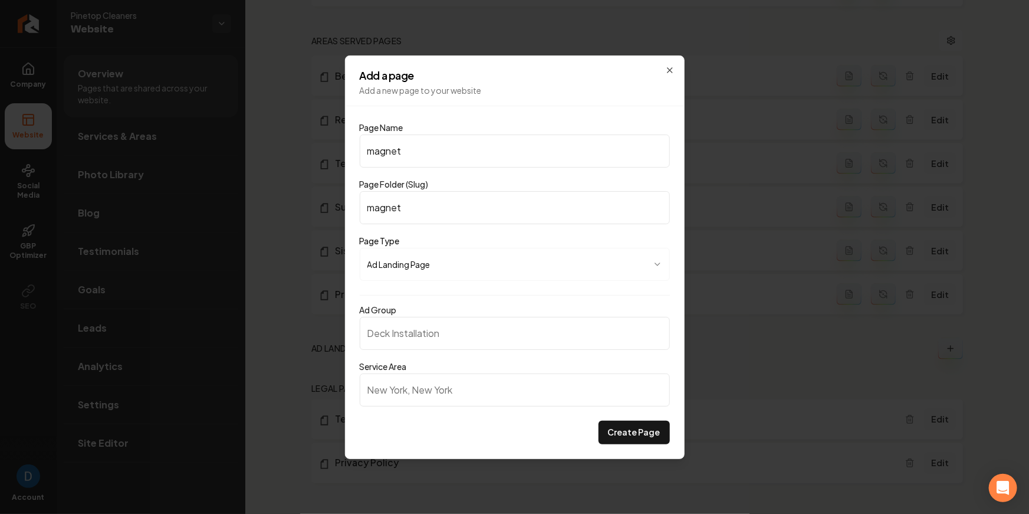
click at [458, 343] on input "Ad Group" at bounding box center [515, 333] width 310 height 33
paste input "Residential Home Cleaning"
type input "Residential Home Cleaning"
click at [438, 394] on input "Service Area" at bounding box center [515, 389] width 310 height 33
type input "[GEOGRAPHIC_DATA], [US_STATE]"
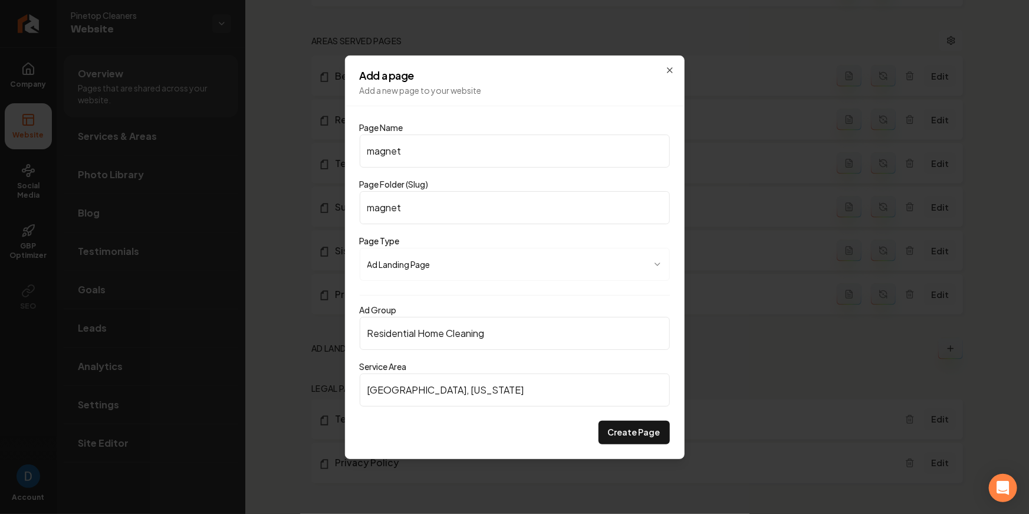
click at [634, 437] on button "Create Page" at bounding box center [634, 433] width 71 height 24
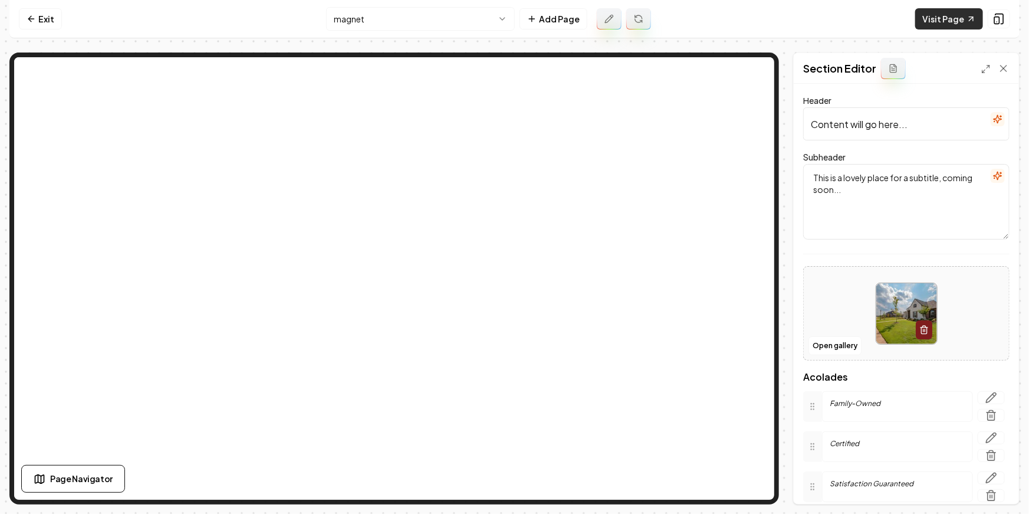
click at [935, 19] on link "Visit Page" at bounding box center [950, 18] width 68 height 21
click at [63, 22] on nav "Exit magnet Add Page Visit Page" at bounding box center [514, 19] width 1011 height 38
click at [58, 21] on link "Exit" at bounding box center [40, 18] width 43 height 21
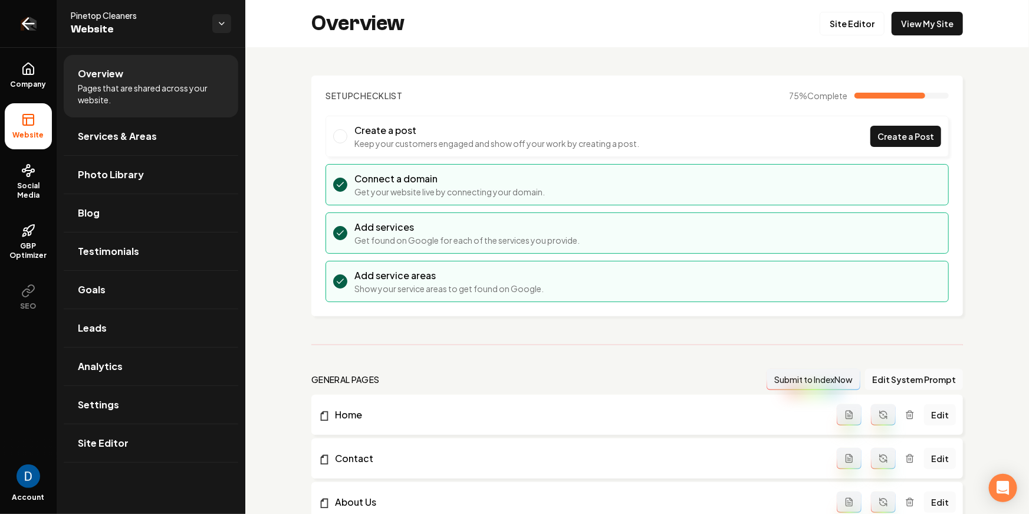
click at [44, 19] on link "Return to dashboard" at bounding box center [28, 23] width 57 height 47
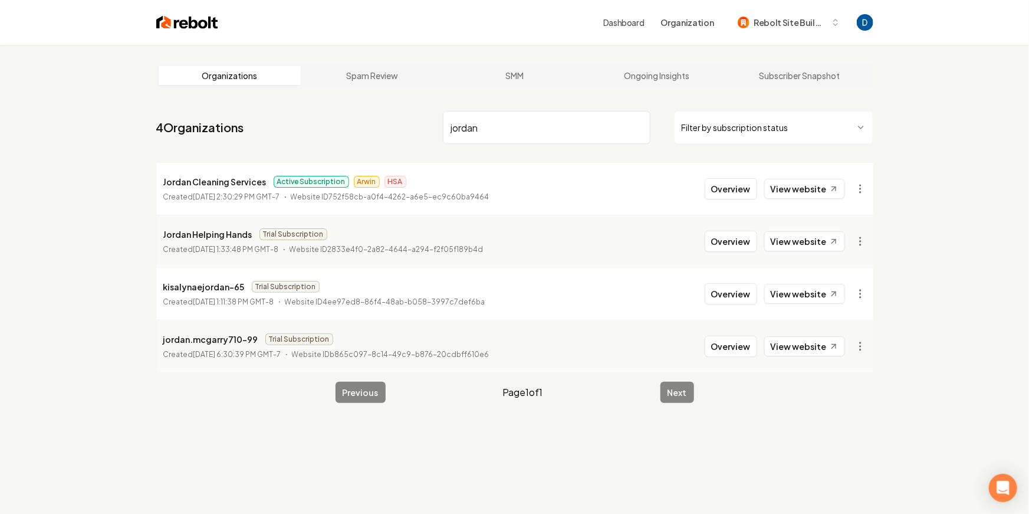
click at [259, 176] on p "Jordan Cleaning Services" at bounding box center [214, 182] width 103 height 14
click at [253, 182] on p "Jordan Cleaning Services" at bounding box center [214, 182] width 103 height 14
drag, startPoint x: 253, startPoint y: 182, endPoint x: 359, endPoint y: 170, distance: 106.3
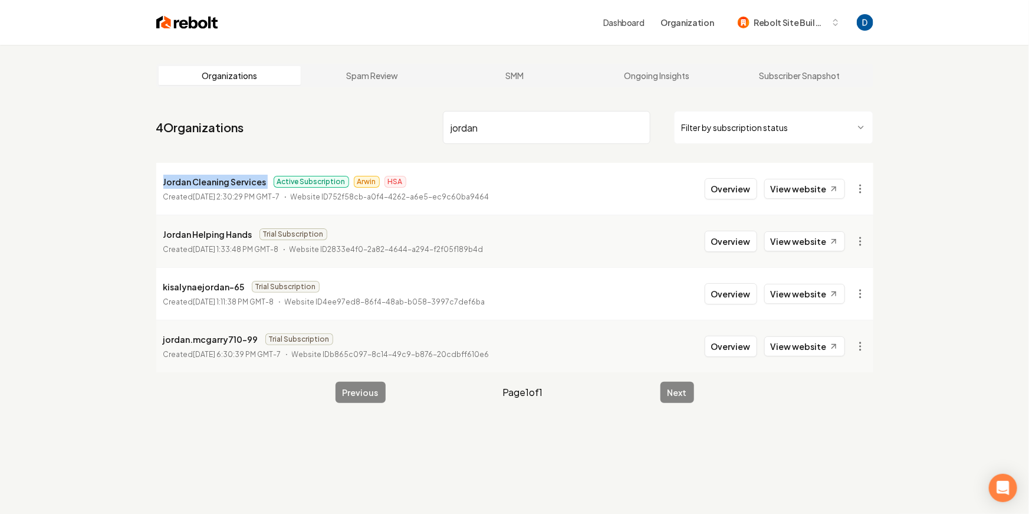
click at [253, 182] on p "Jordan Cleaning Services" at bounding box center [214, 182] width 103 height 14
click at [818, 185] on link "View website" at bounding box center [805, 189] width 81 height 20
click at [520, 135] on input "jordan" at bounding box center [547, 127] width 208 height 33
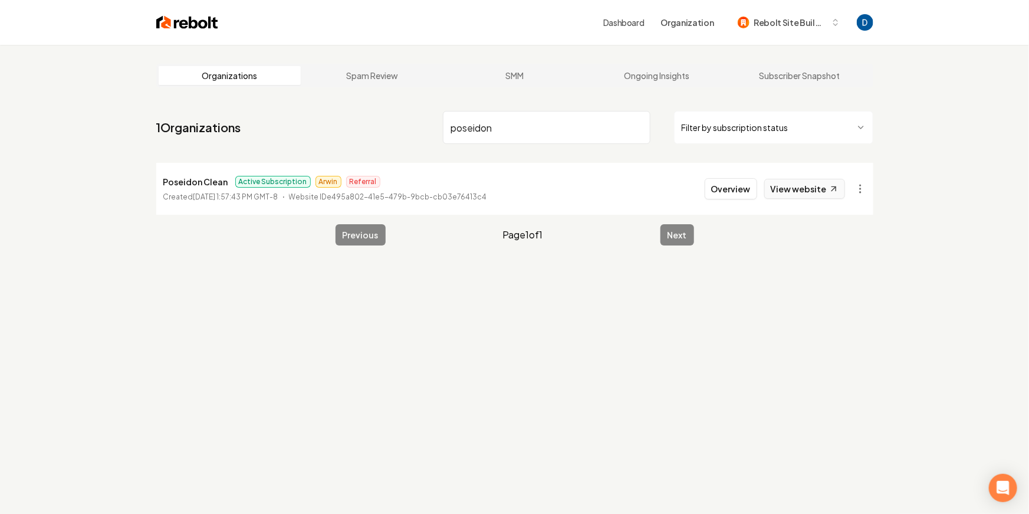
type input "poseidon"
click at [832, 186] on icon at bounding box center [834, 189] width 10 height 10
click at [749, 185] on button "Overview" at bounding box center [731, 188] width 53 height 21
